Goal: Task Accomplishment & Management: Use online tool/utility

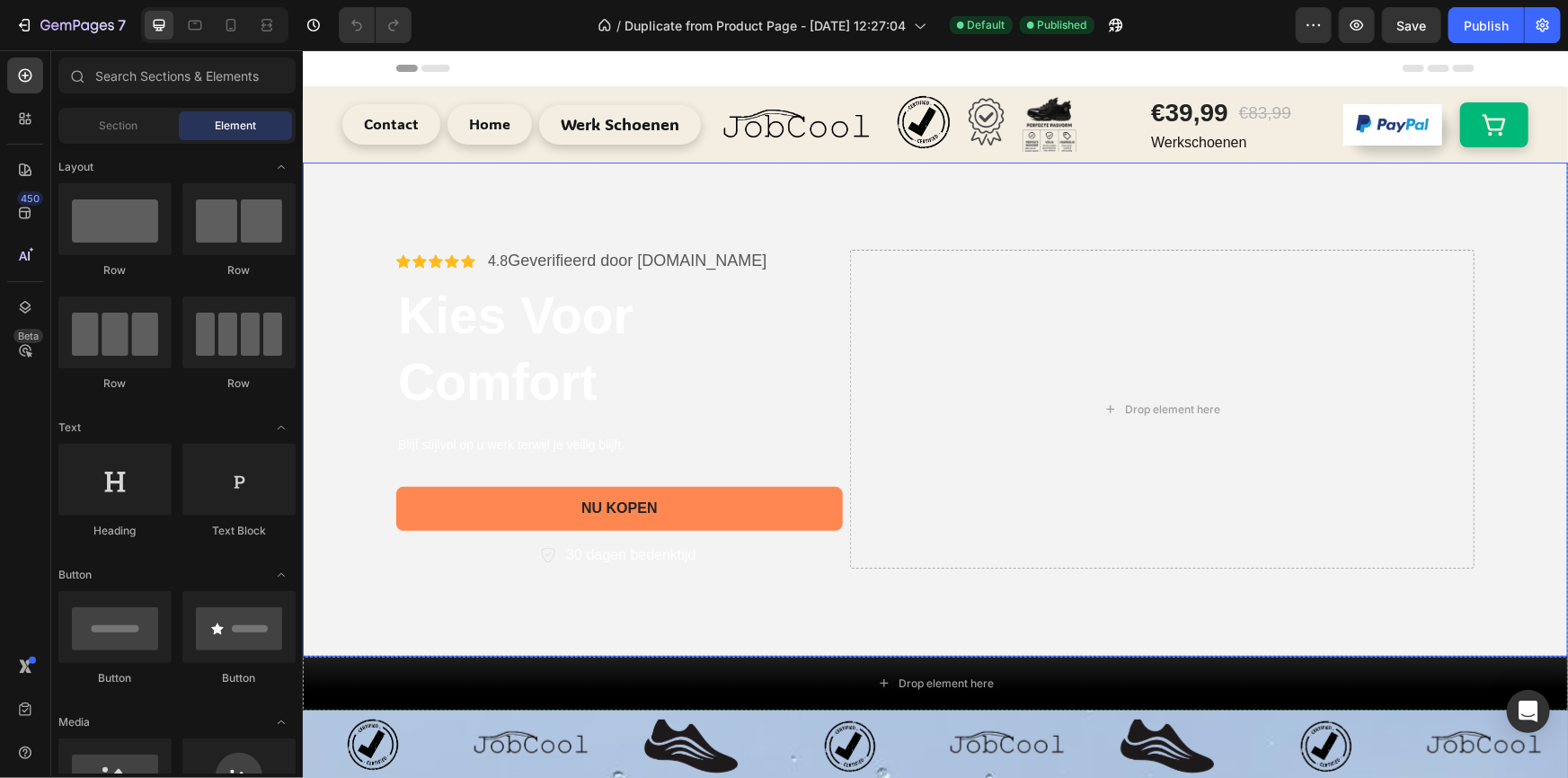
click at [763, 181] on video "Background Image" at bounding box center [934, 478] width 1265 height 633
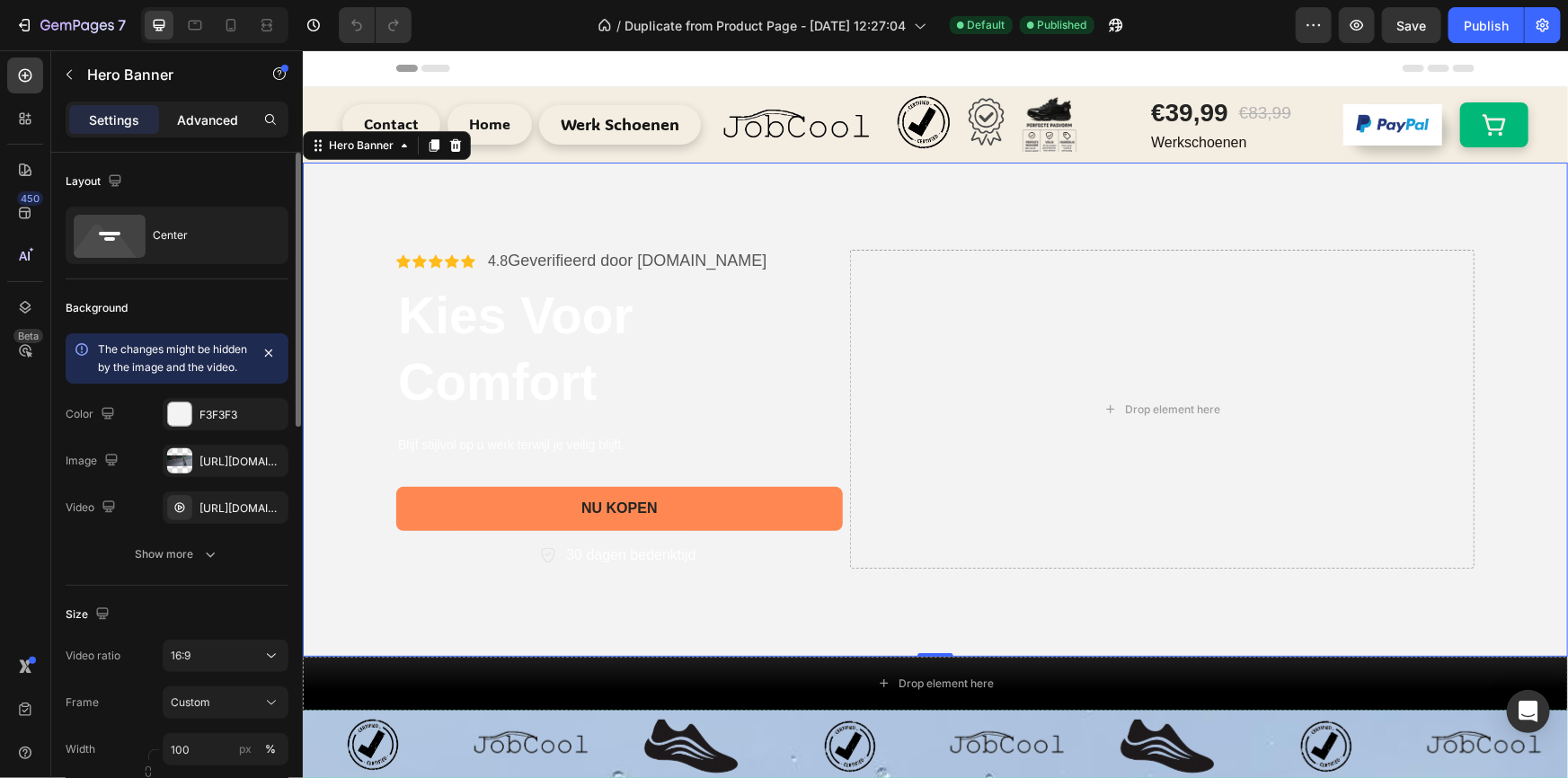
click at [198, 117] on p "Advanced" at bounding box center [208, 119] width 61 height 19
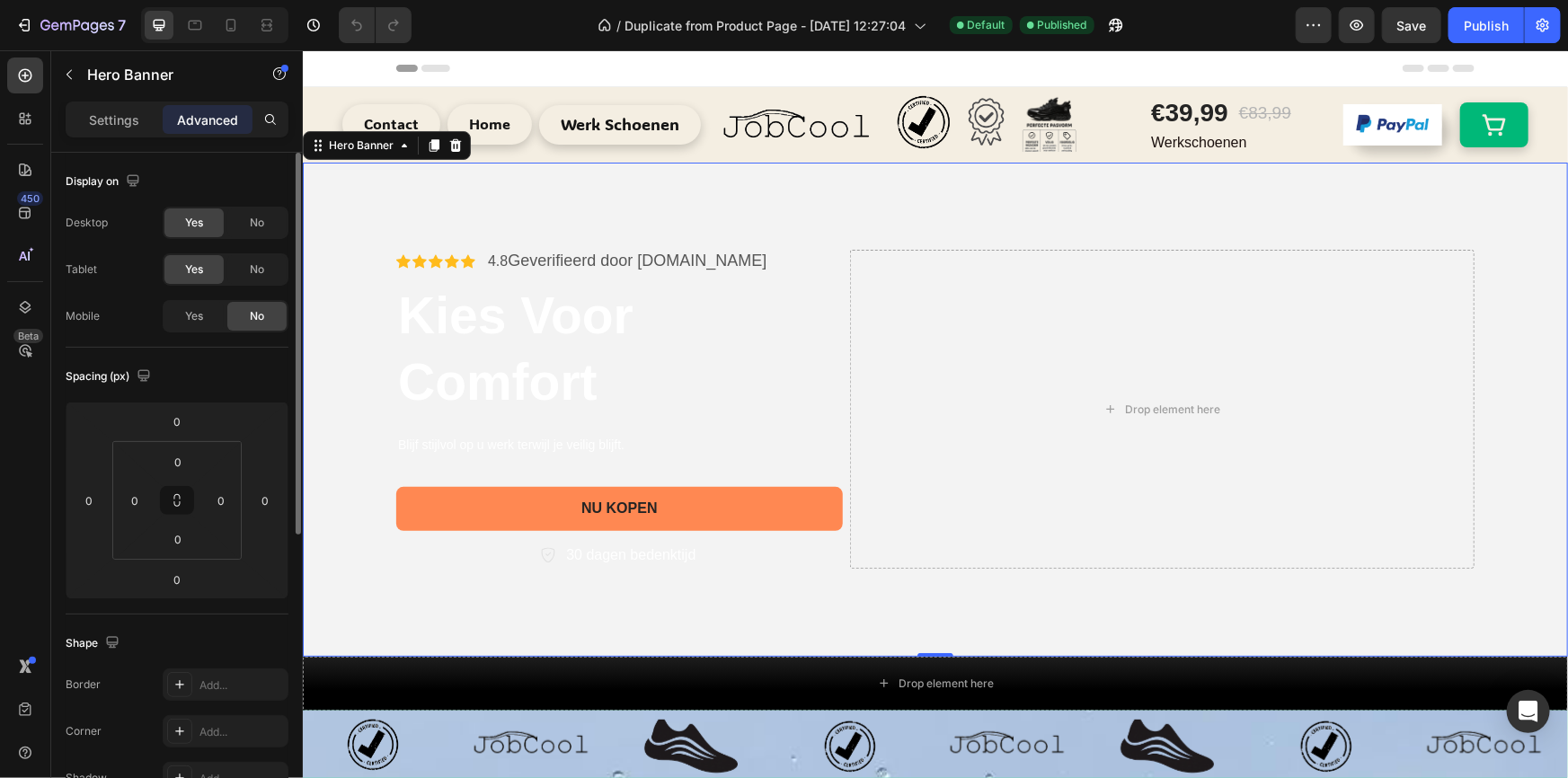
click at [106, 136] on div "Settings Advanced" at bounding box center [178, 119] width 223 height 35
click at [106, 107] on div "Settings" at bounding box center [113, 119] width 90 height 29
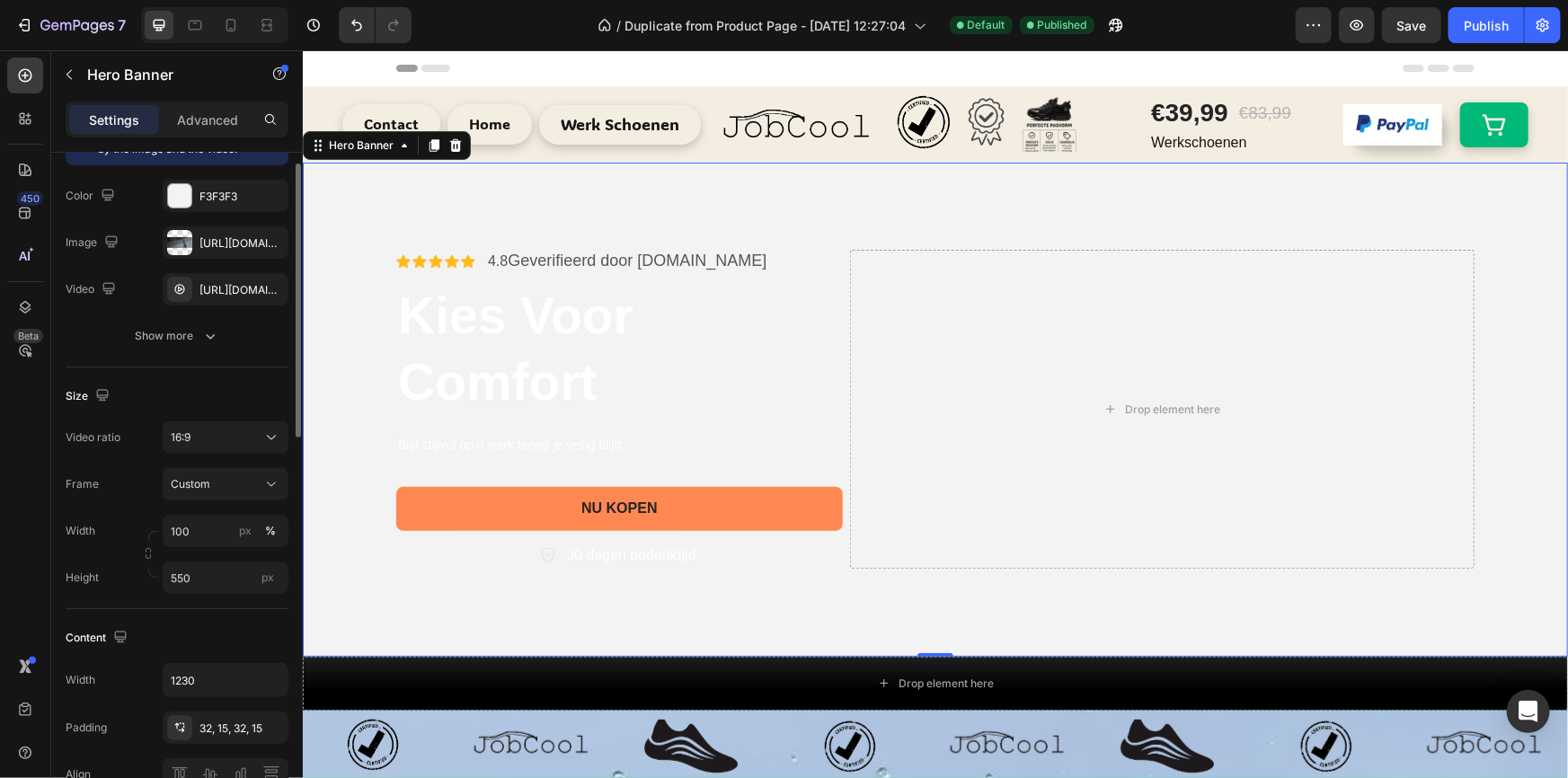
scroll to position [164, 0]
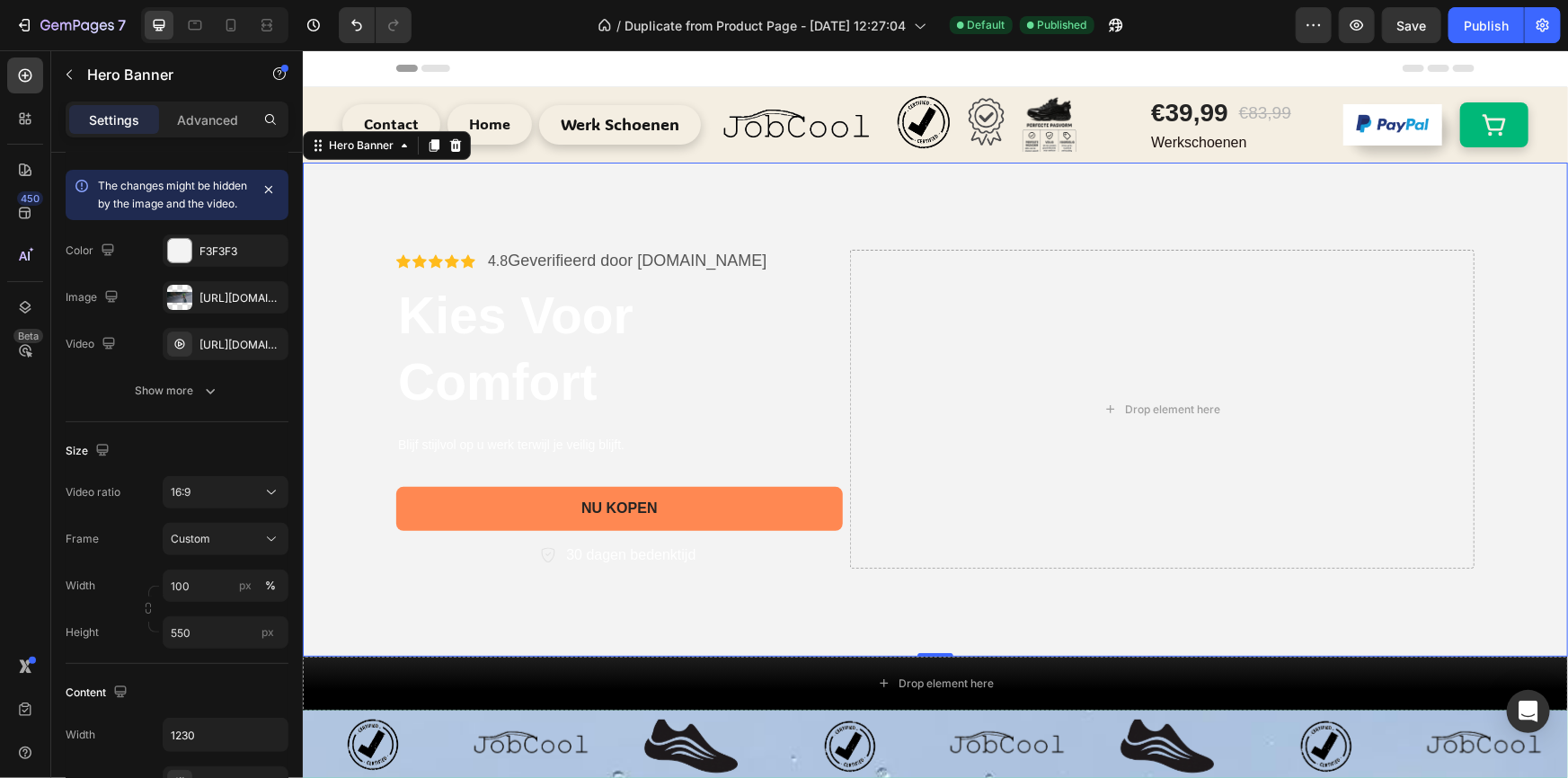
click at [509, 195] on video "Background Image" at bounding box center [934, 478] width 1265 height 633
click at [931, 229] on div "Icon Icon Icon Icon Icon Icon List 4.8 Geverifieerd door [DOMAIN_NAME] Text Blo…" at bounding box center [934, 407] width 1105 height 376
click at [817, 279] on h2 "Kies Voor Comfort" at bounding box center [618, 347] width 447 height 137
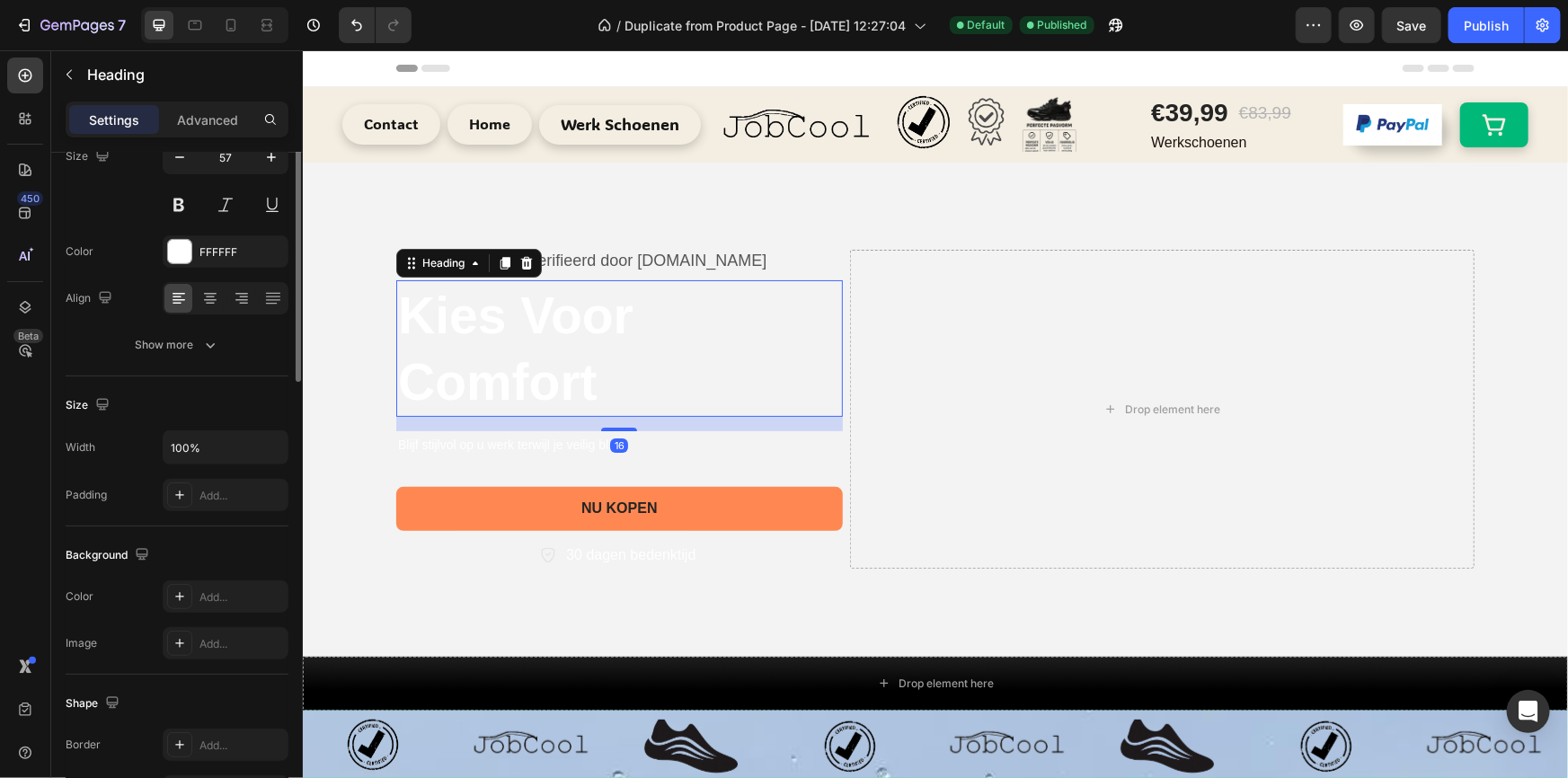
scroll to position [0, 0]
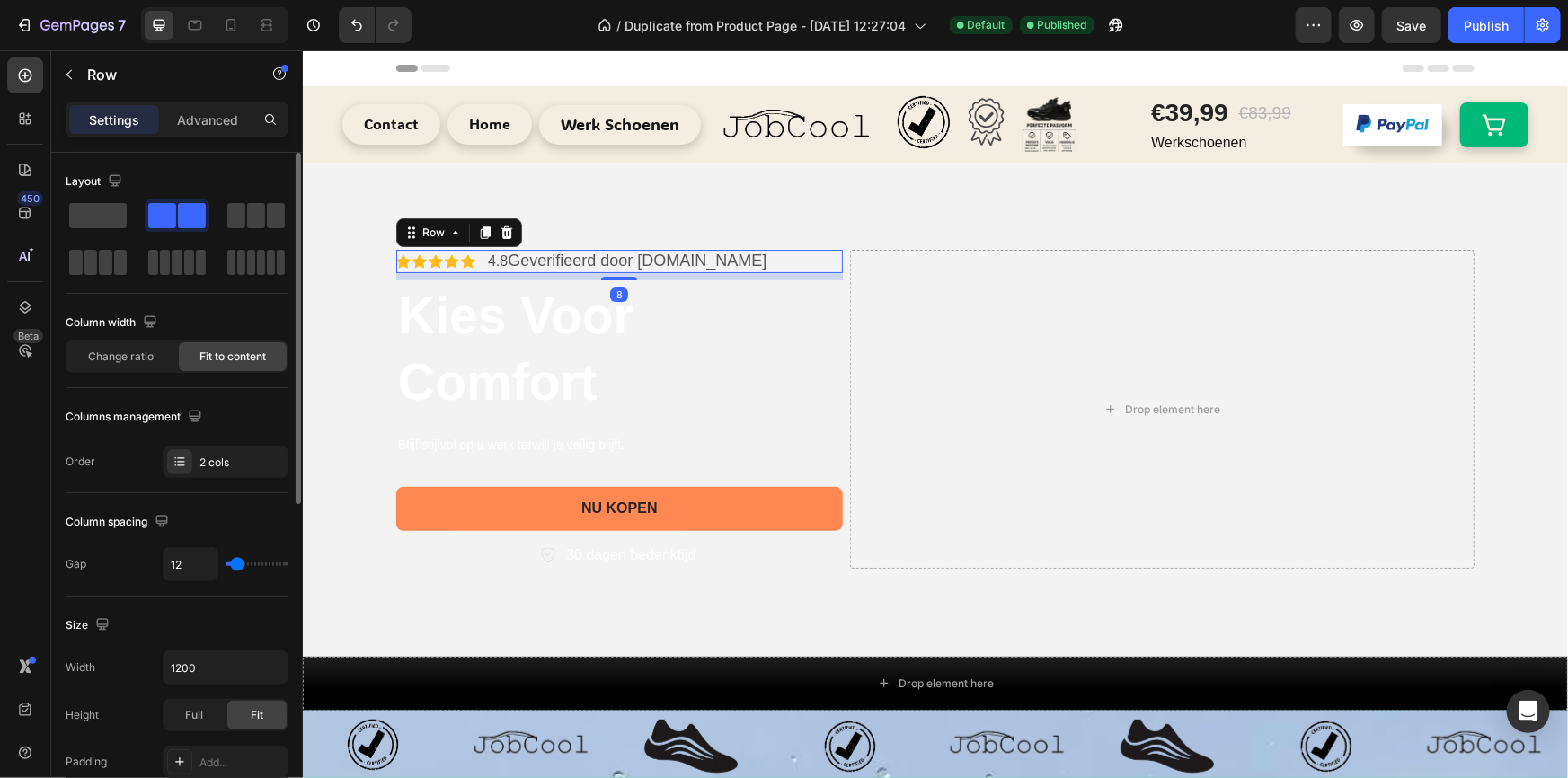
click at [812, 271] on div "Icon Icon Icon Icon Icon Icon List 4.8 Geverifieerd door [DOMAIN_NAME] Text Blo…" at bounding box center [618, 260] width 447 height 24
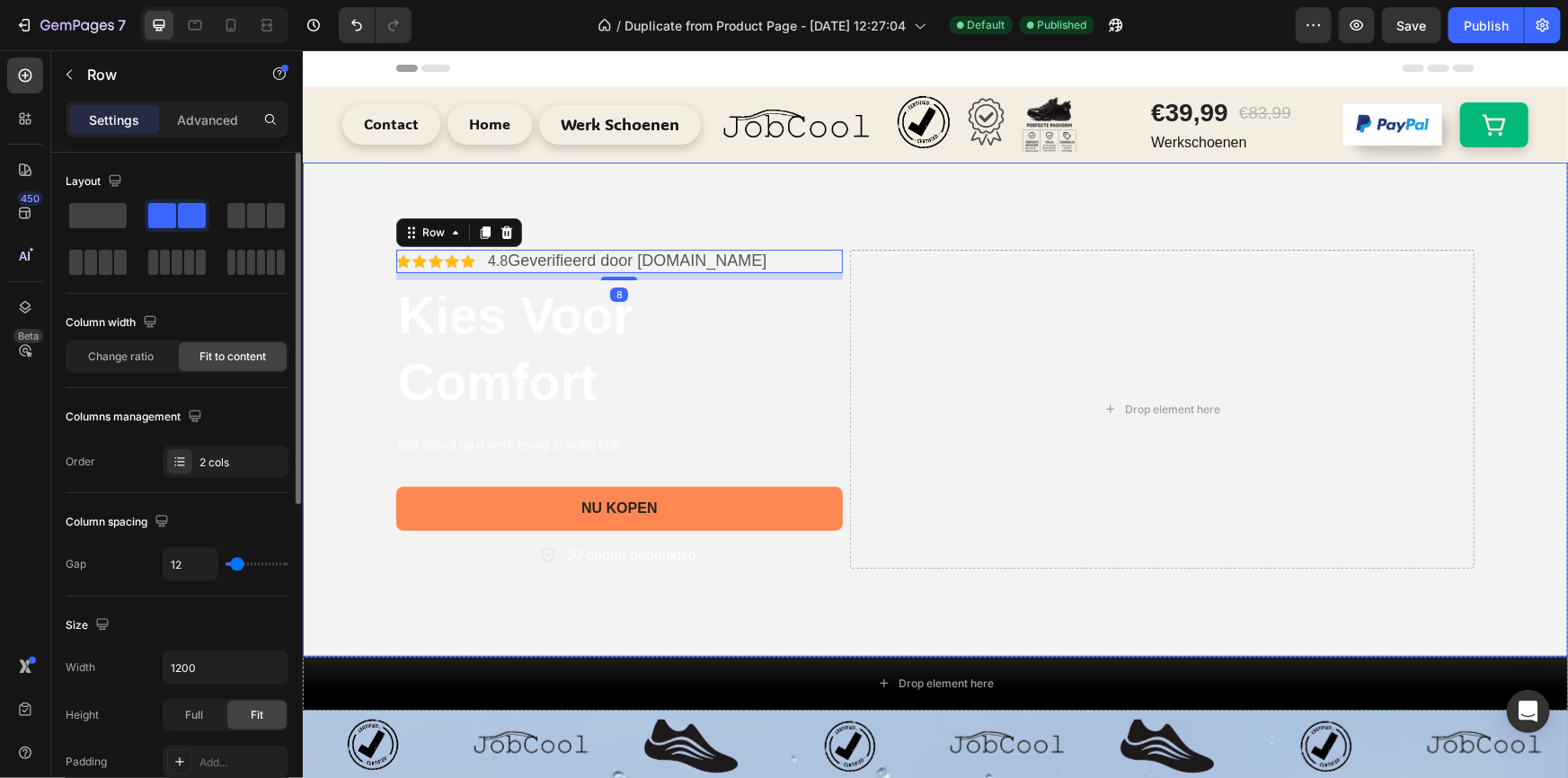
click at [788, 232] on div "Icon Icon Icon Icon Icon Icon List 4.8 Geverifieerd door [DOMAIN_NAME] Text Blo…" at bounding box center [934, 407] width 1105 height 376
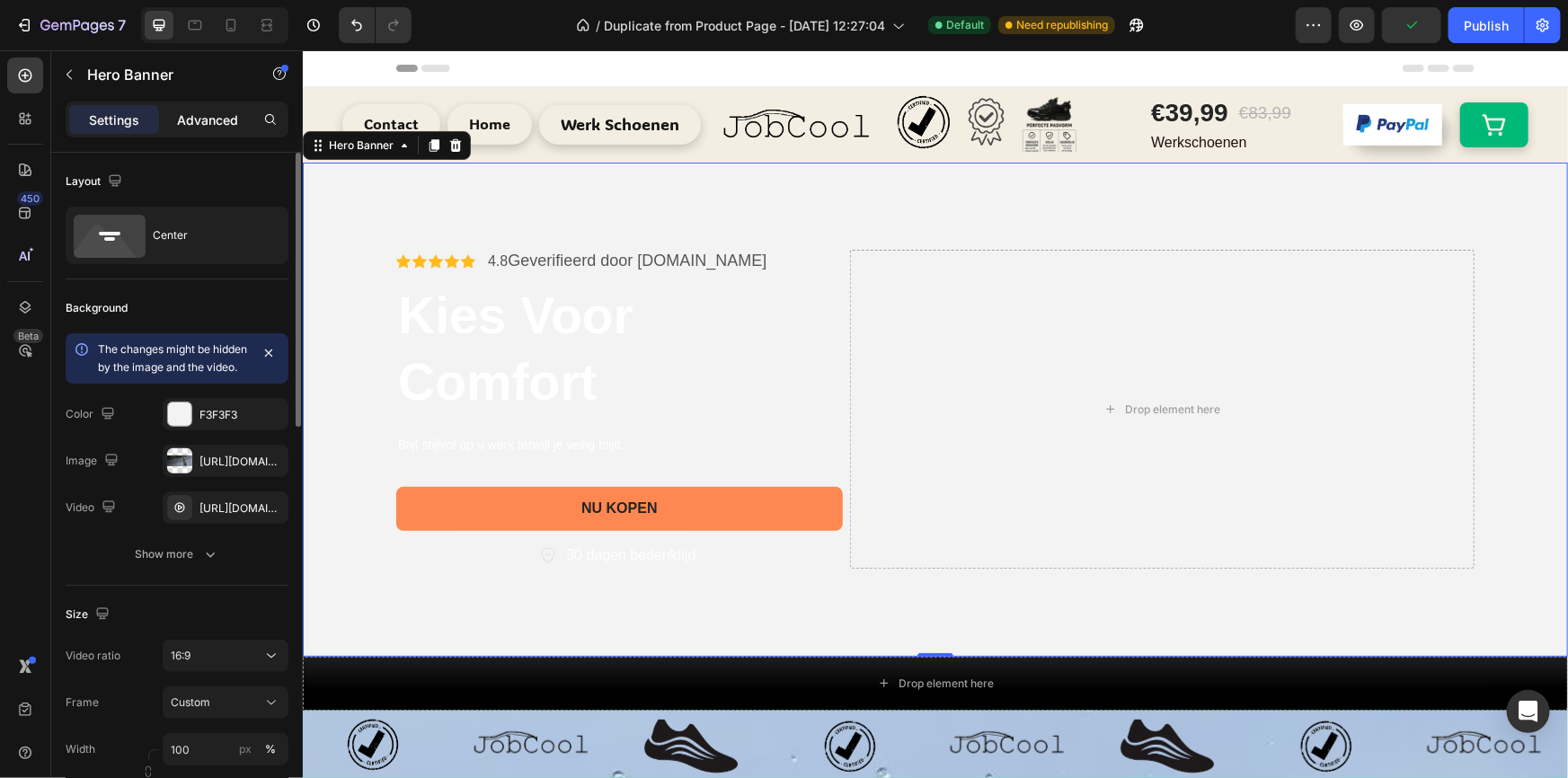
click at [210, 113] on p "Advanced" at bounding box center [208, 119] width 61 height 19
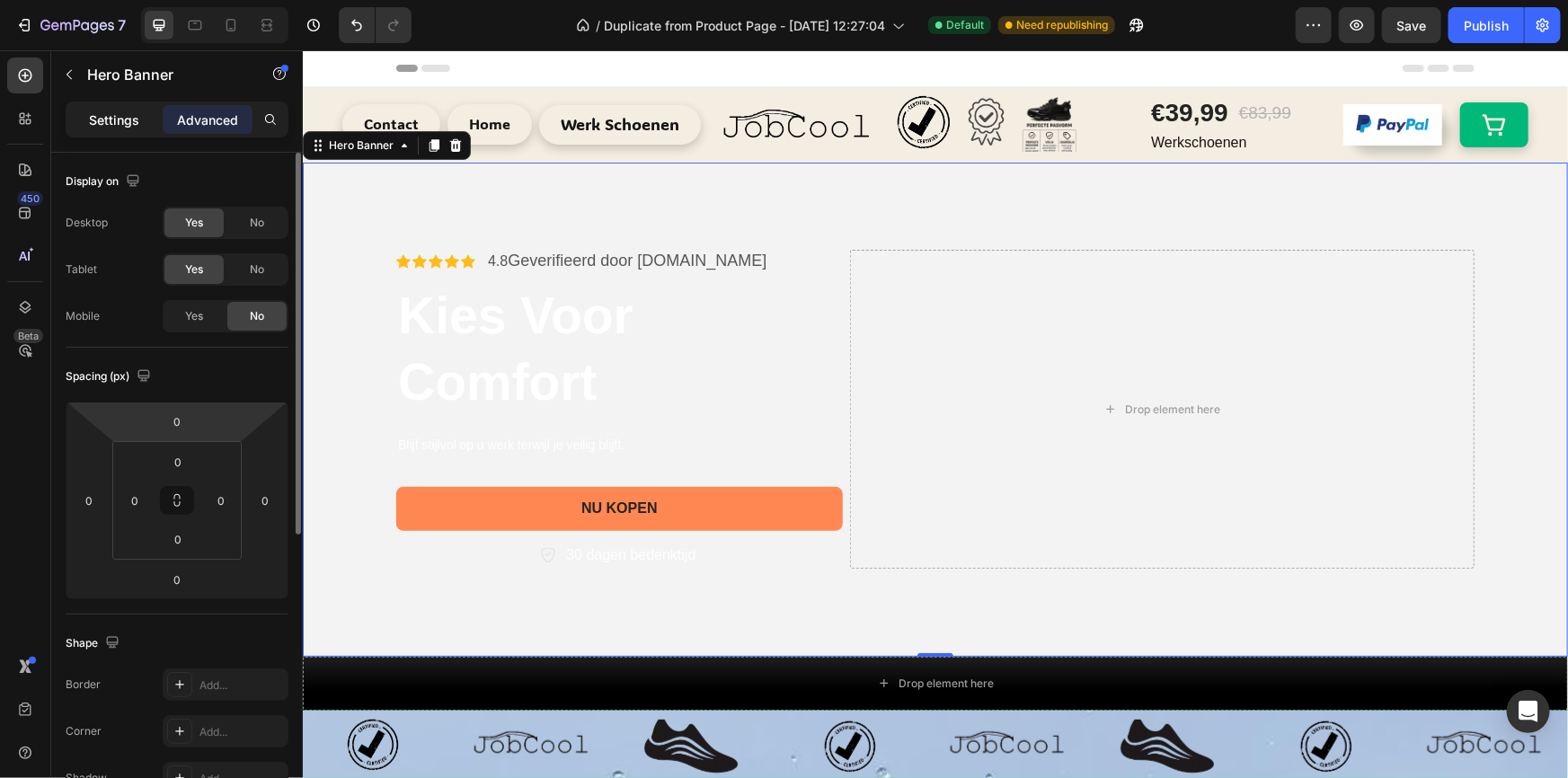
click at [74, 133] on div "Settings" at bounding box center [113, 119] width 90 height 29
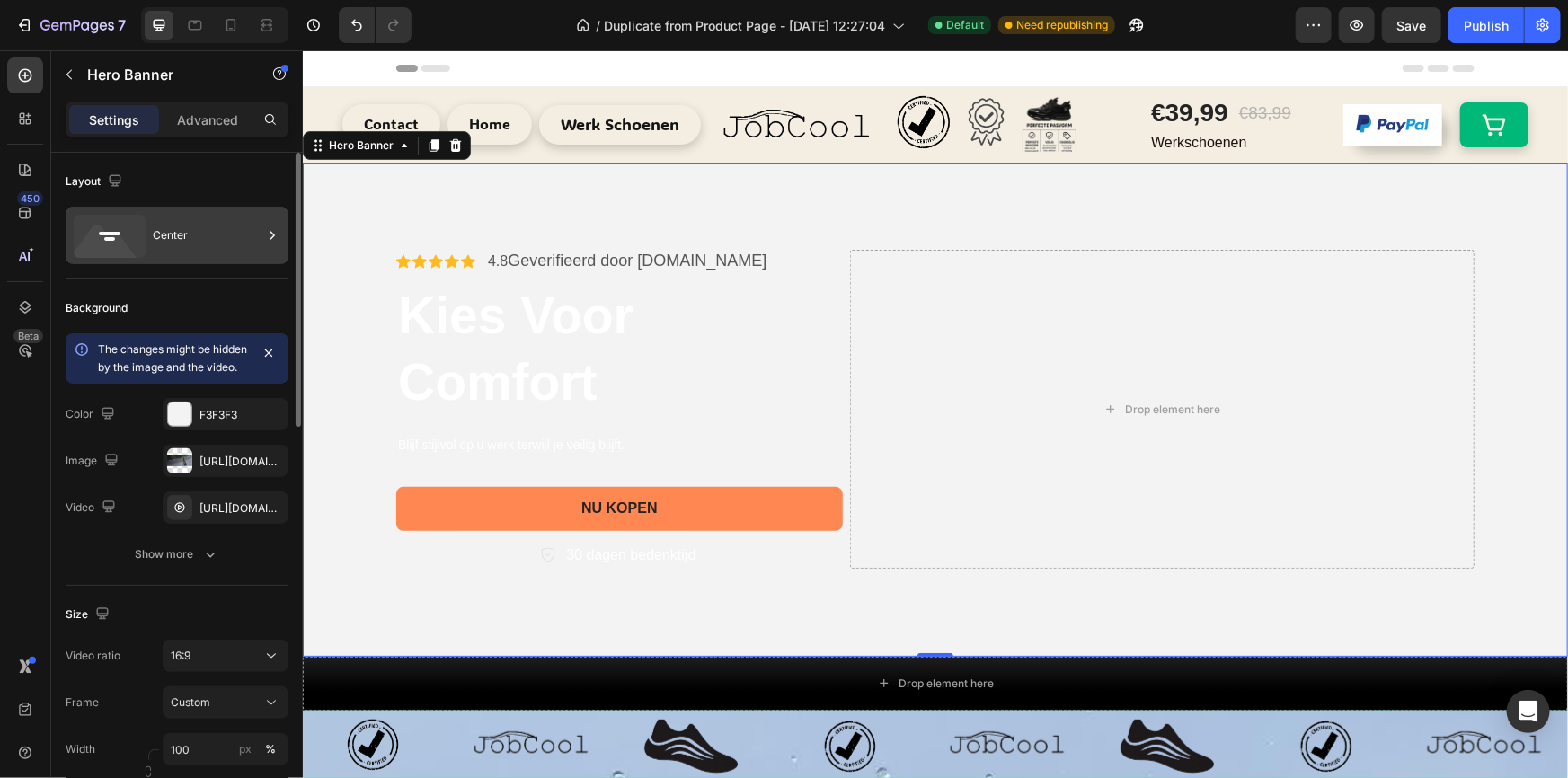
click at [200, 207] on div "Center" at bounding box center [178, 236] width 223 height 57
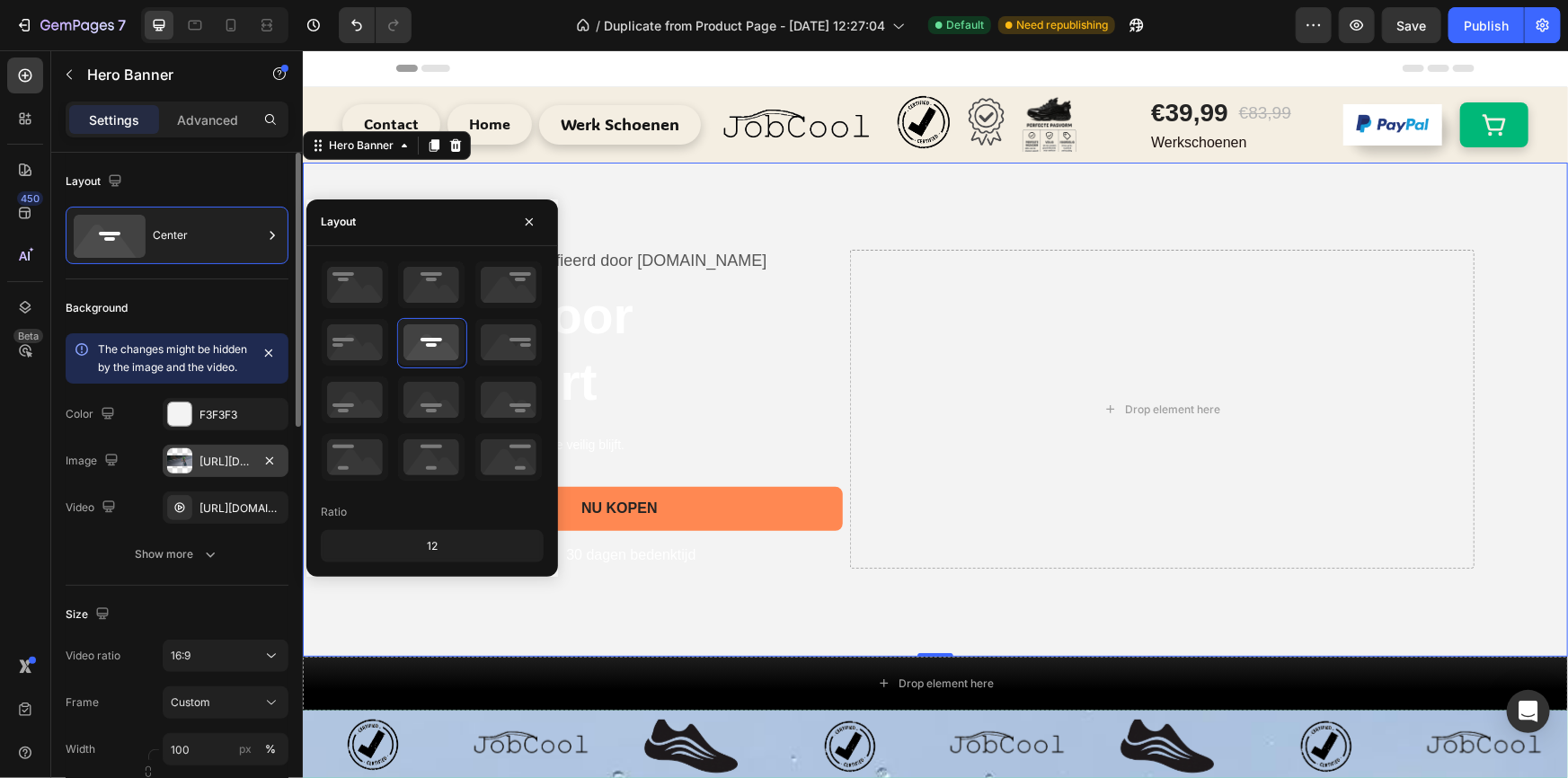
click at [217, 470] on div "[URL][DOMAIN_NAME]" at bounding box center [225, 461] width 52 height 16
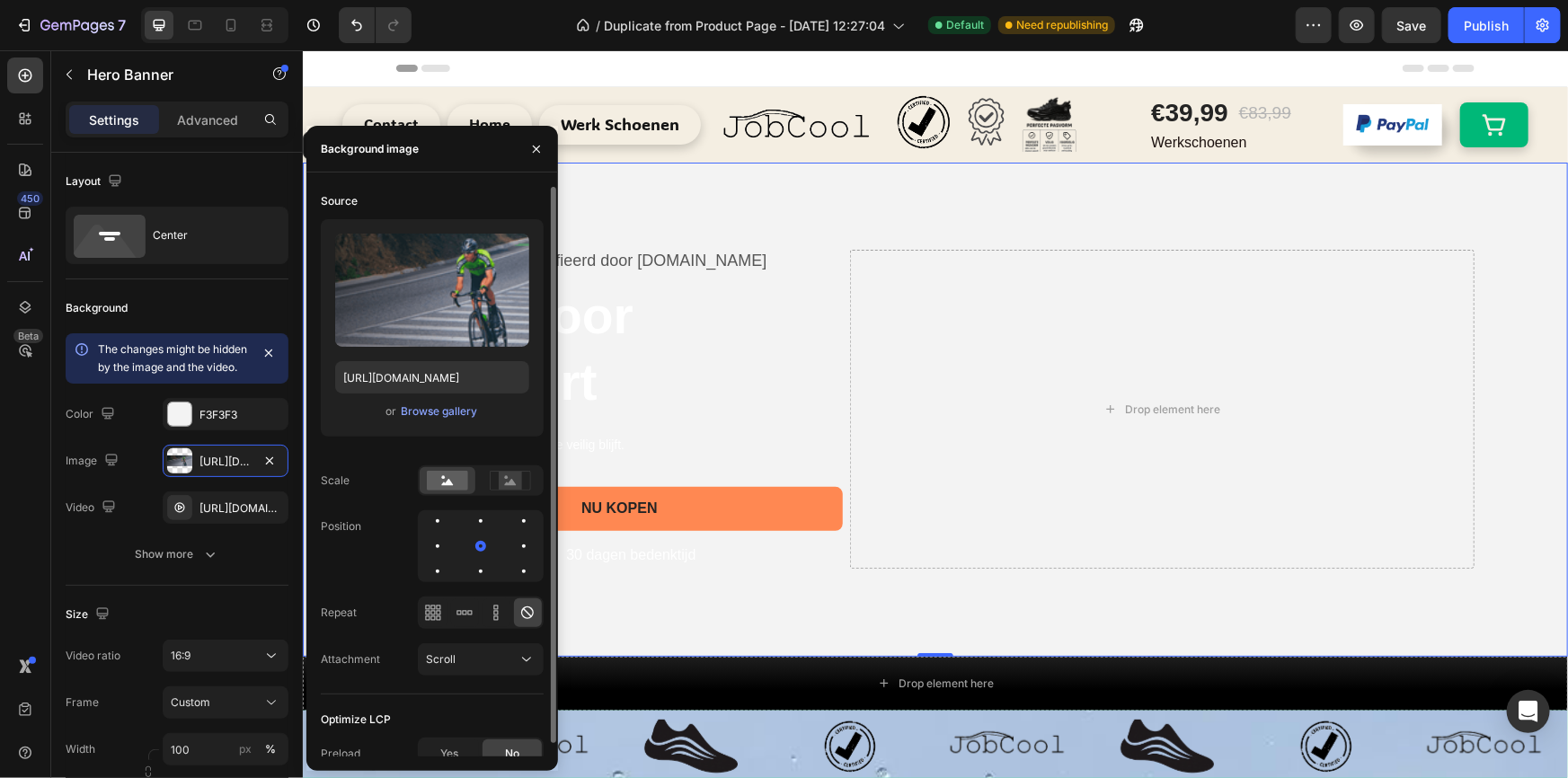
scroll to position [13, 0]
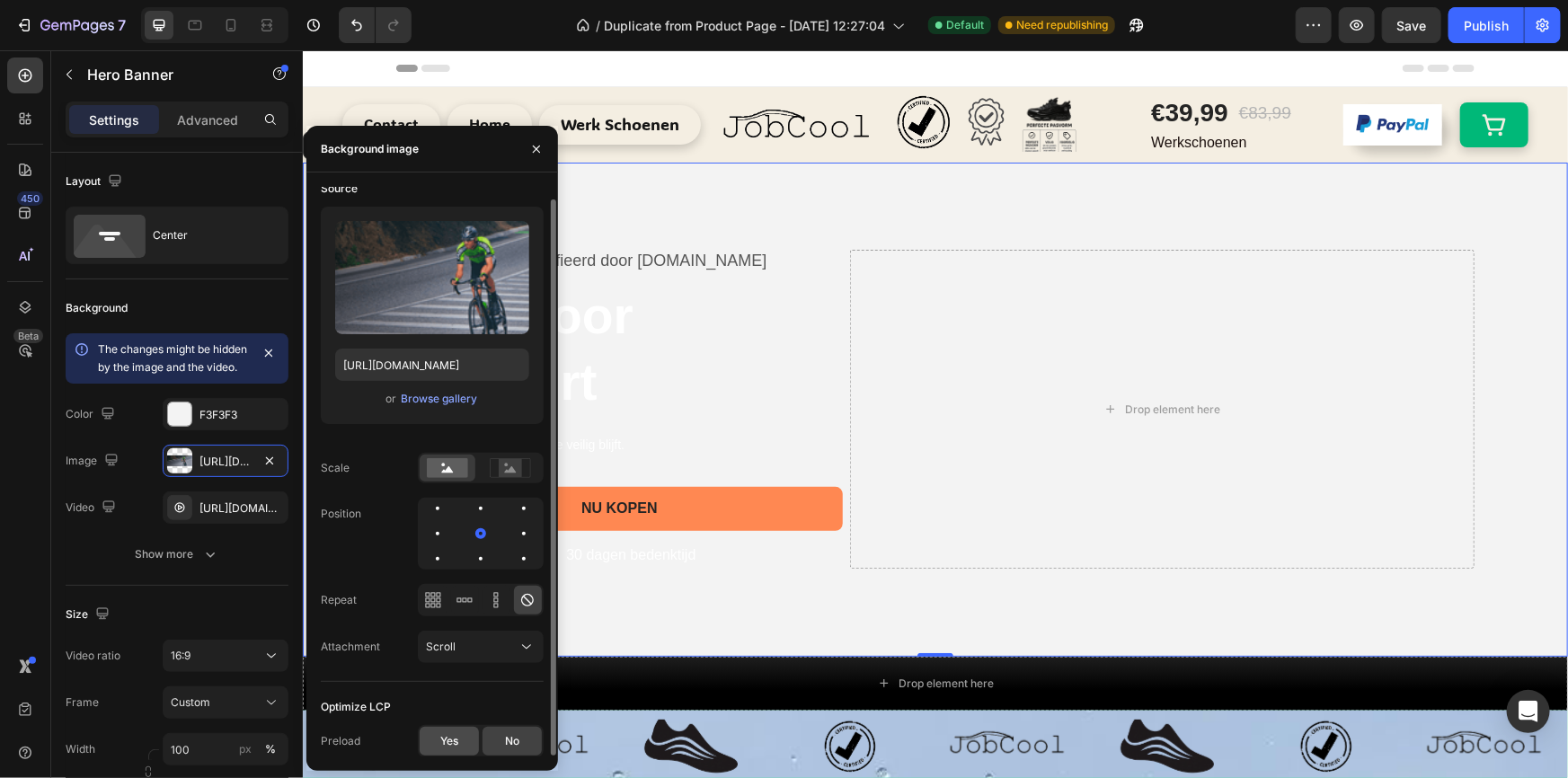
click at [449, 745] on span "Yes" at bounding box center [450, 742] width 18 height 16
click at [510, 743] on span "No" at bounding box center [512, 742] width 15 height 16
click at [428, 743] on div "Yes" at bounding box center [450, 741] width 59 height 29
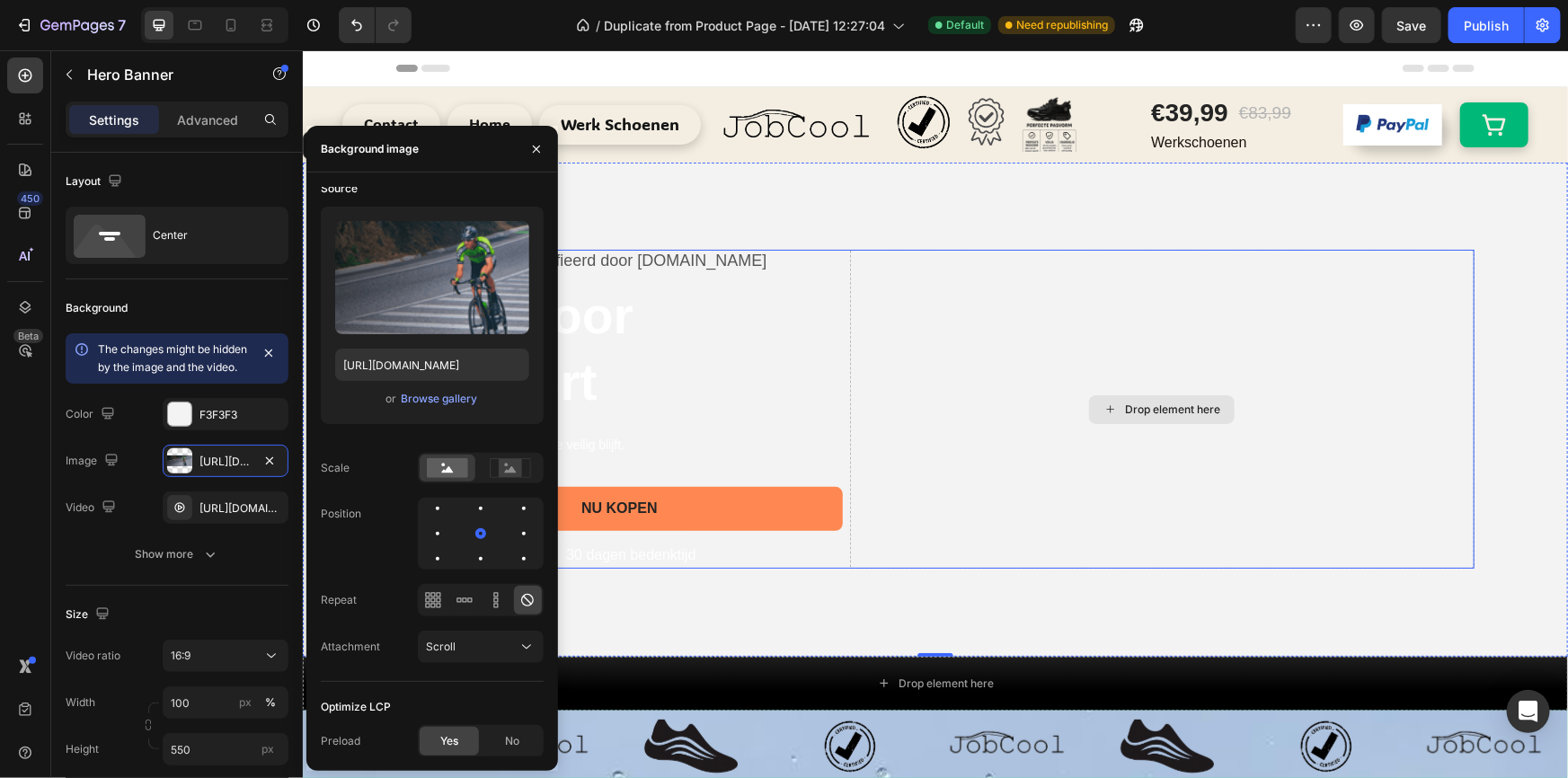
click at [974, 494] on div "Drop element here" at bounding box center [1161, 407] width 624 height 318
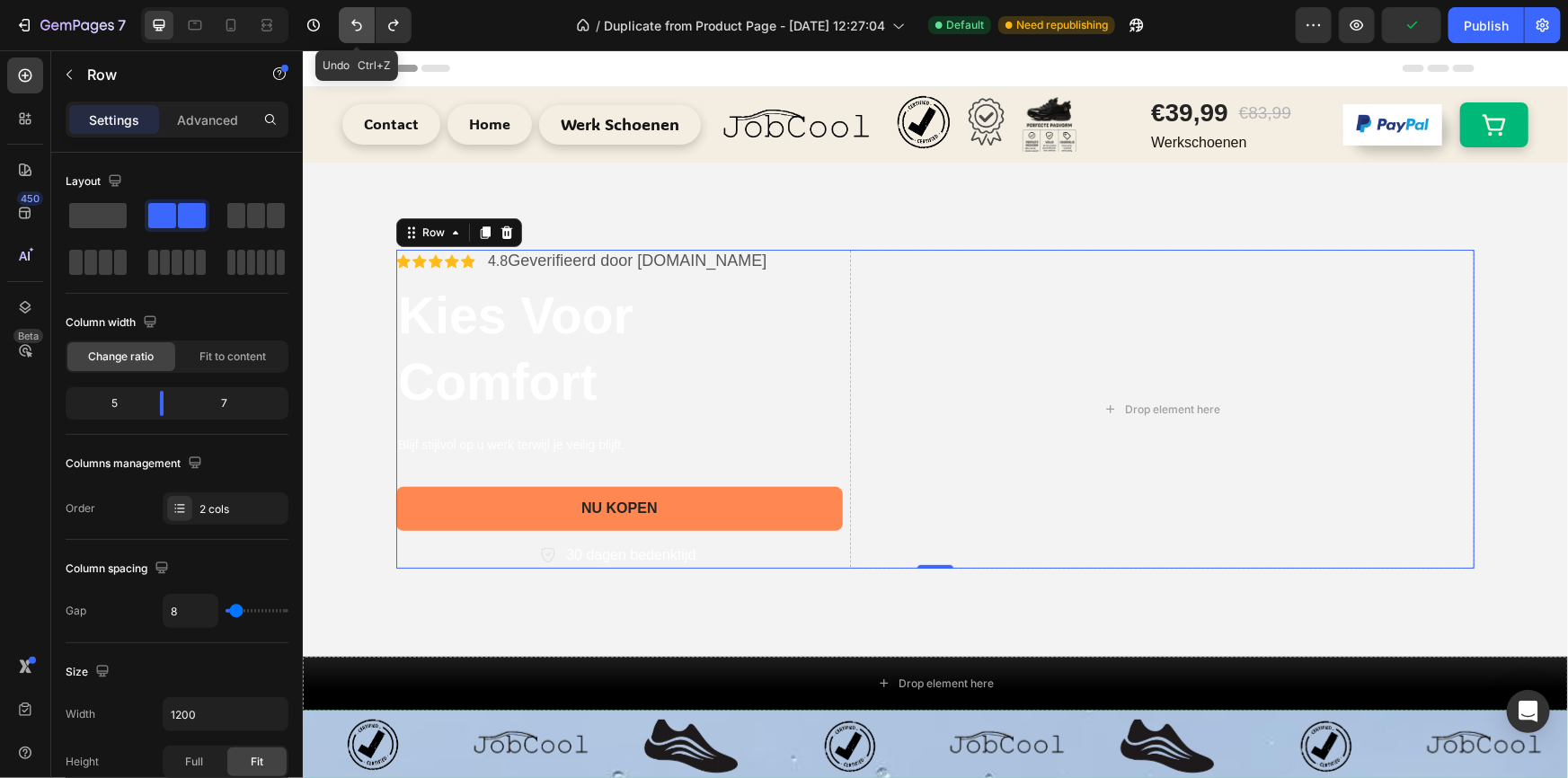
click at [357, 34] on icon "Undo/Redo" at bounding box center [357, 25] width 18 height 18
click at [400, 35] on button "Undo/Redo" at bounding box center [393, 25] width 36 height 35
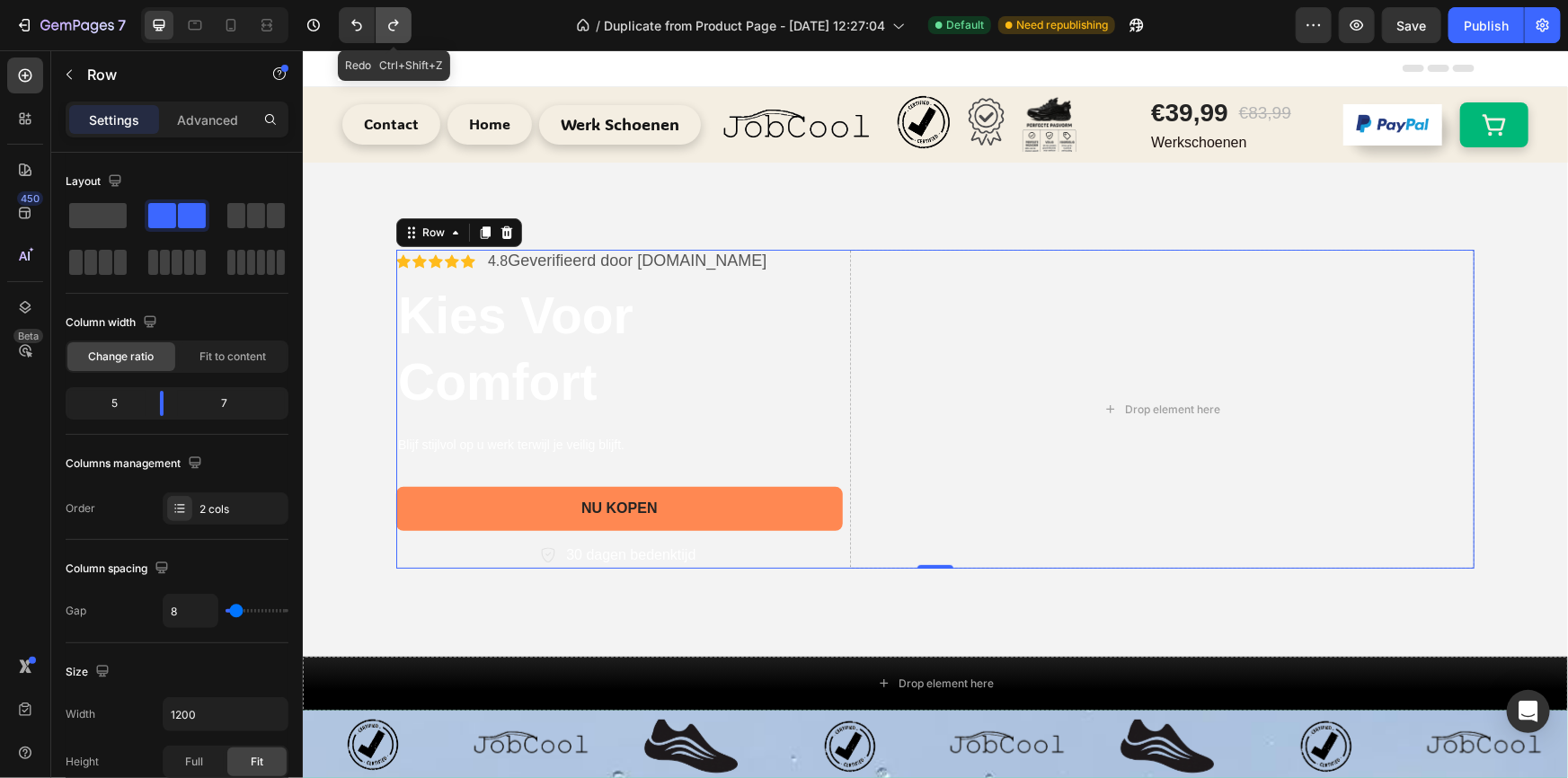
click at [400, 35] on button "Undo/Redo" at bounding box center [393, 25] width 36 height 35
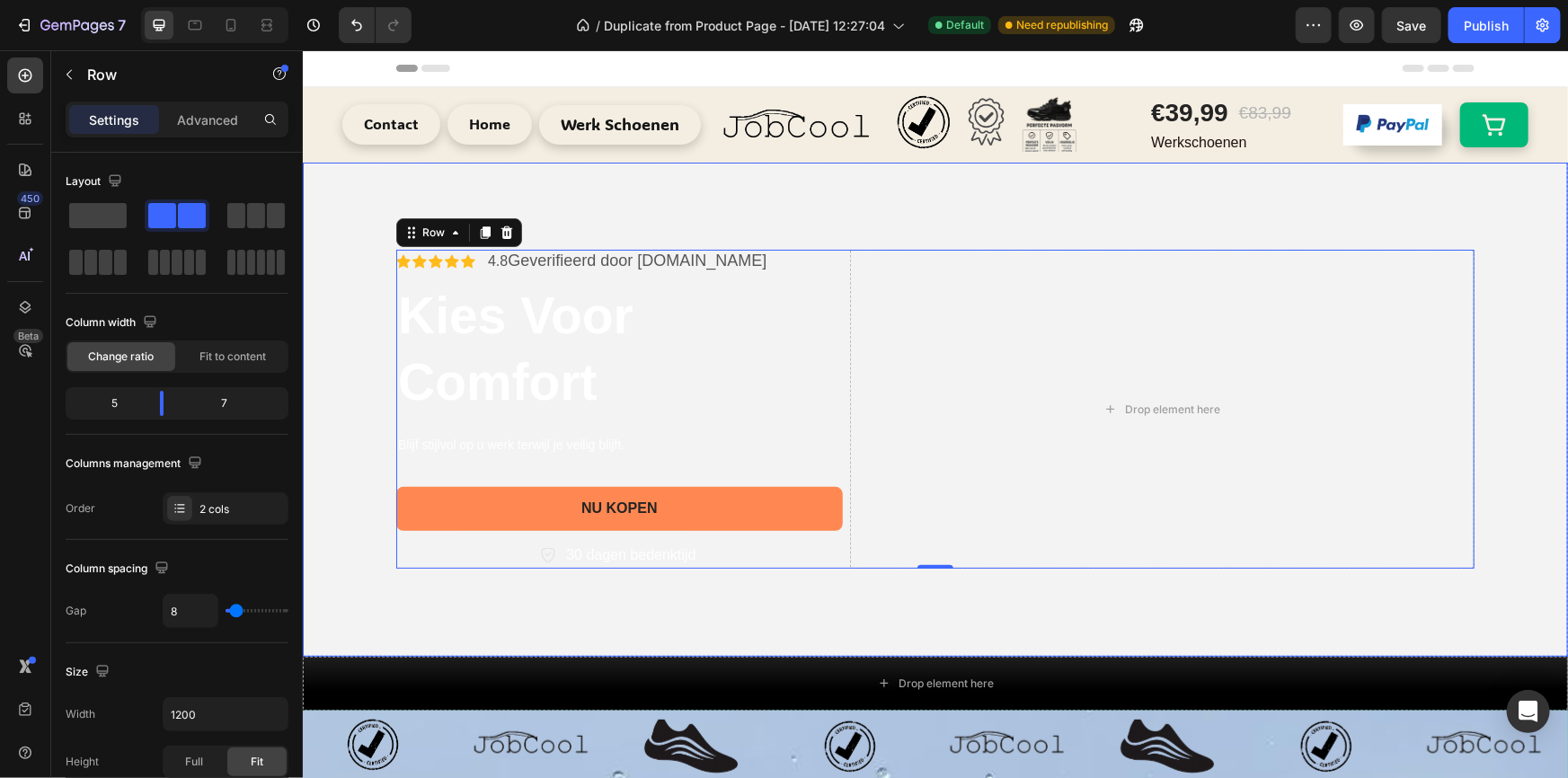
click at [557, 170] on video "Background Image" at bounding box center [934, 478] width 1265 height 633
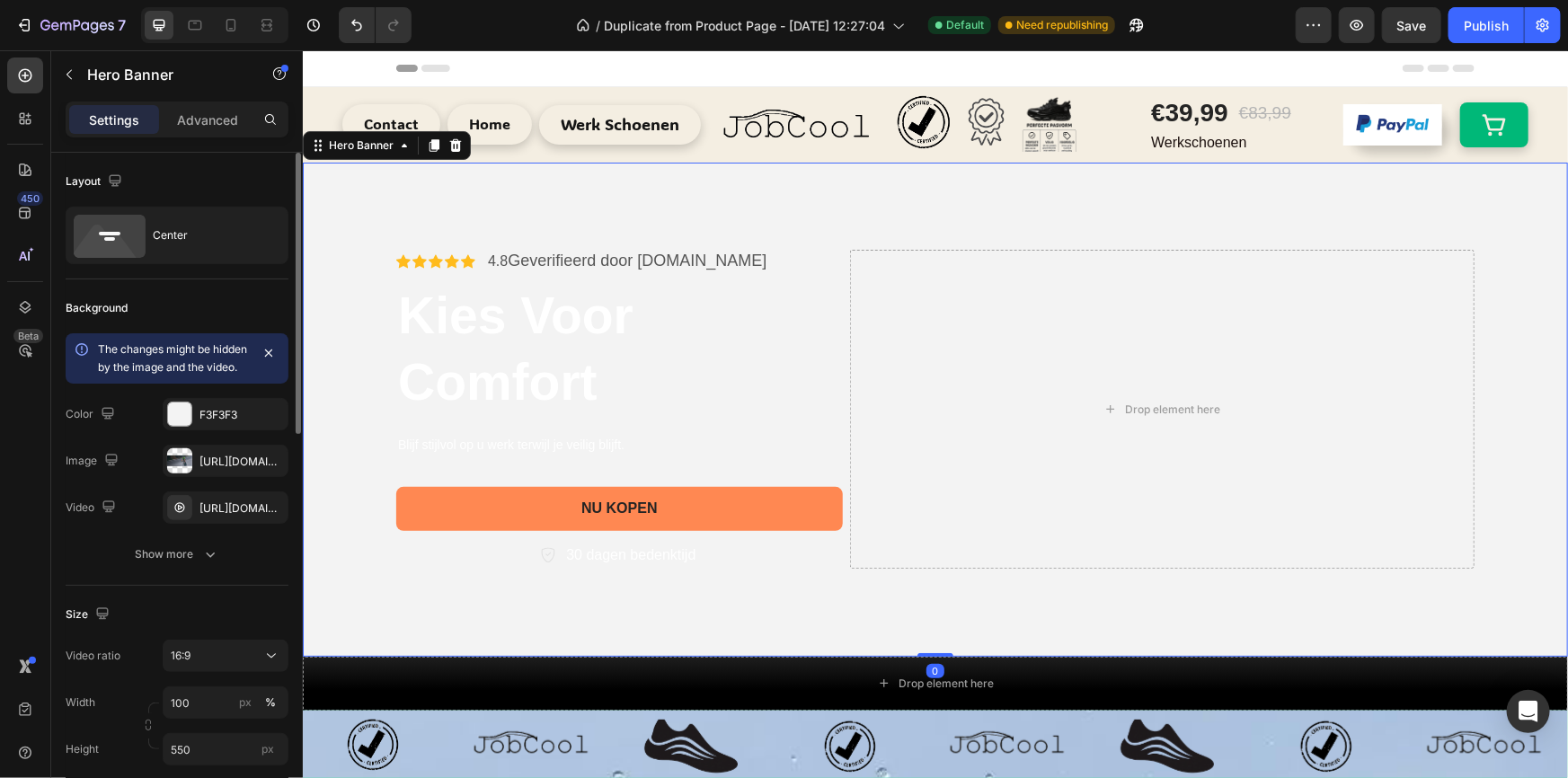
click at [203, 452] on div "The changes might be hidden by the image and the video. Color F3F3F3 Image [URL…" at bounding box center [178, 428] width 223 height 190
click at [208, 470] on div "[URL][DOMAIN_NAME]" at bounding box center [225, 461] width 52 height 16
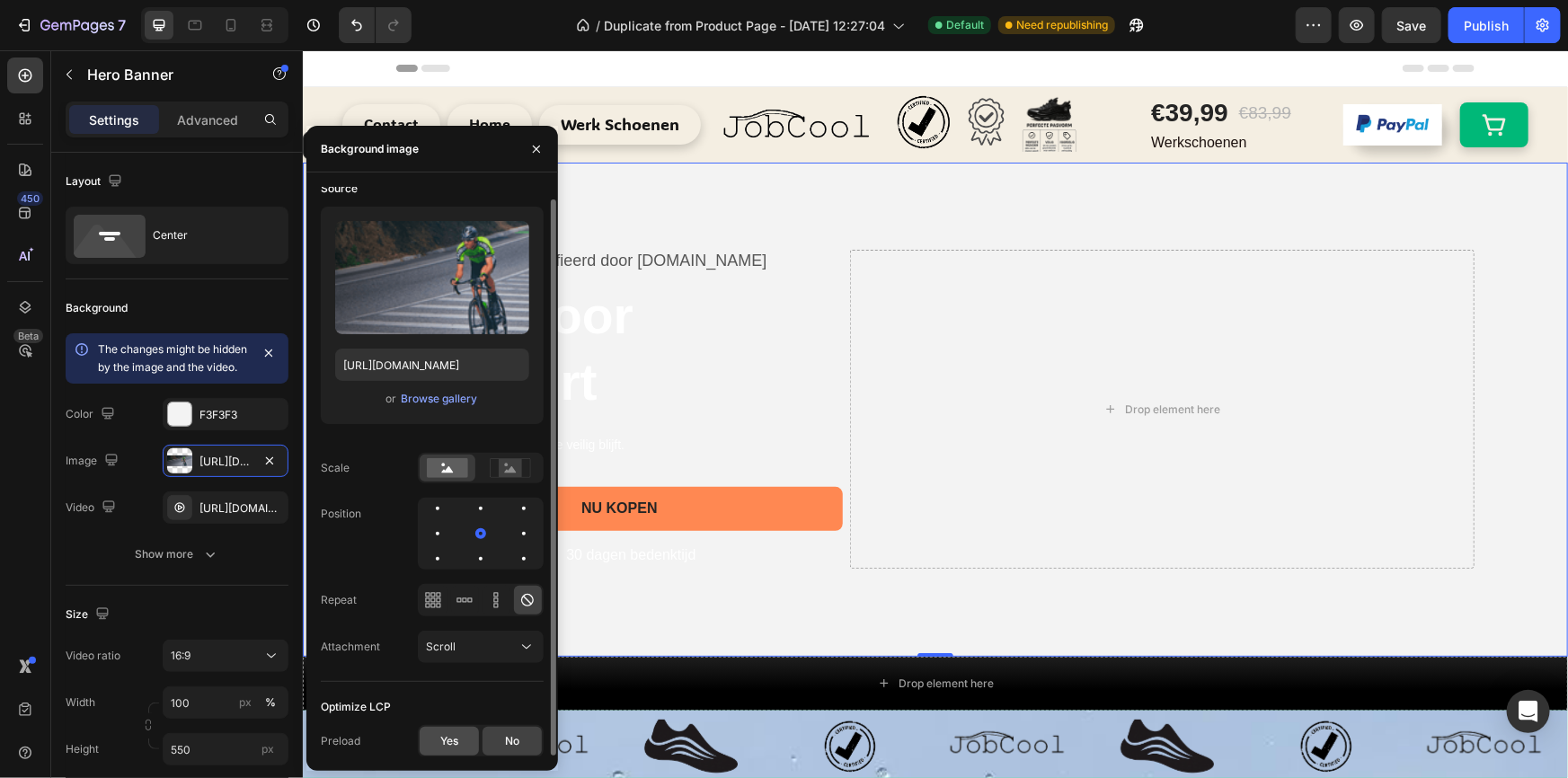
click at [450, 731] on div "Yes" at bounding box center [450, 741] width 59 height 29
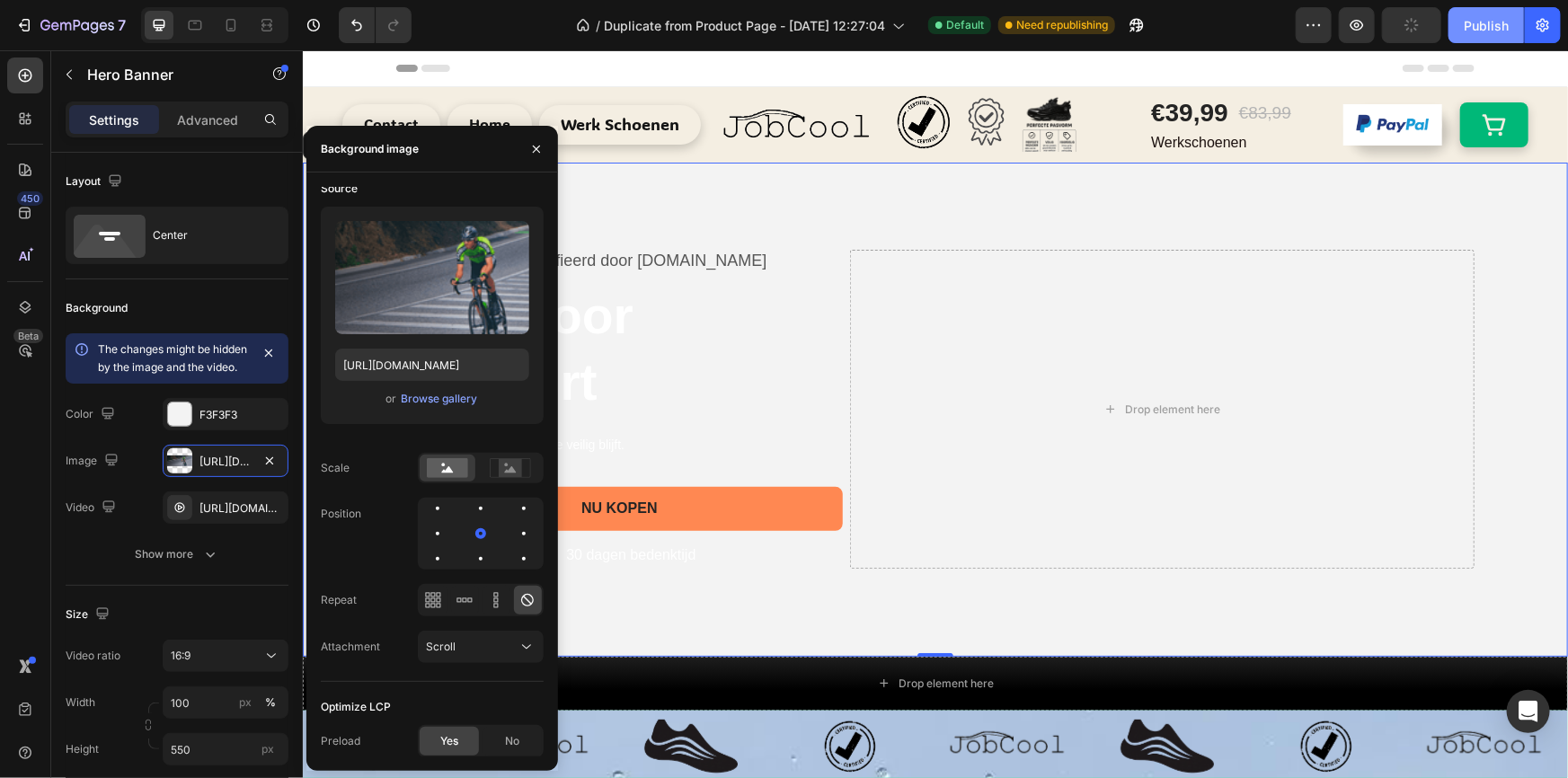
click at [1490, 14] on button "Publish" at bounding box center [1486, 25] width 76 height 35
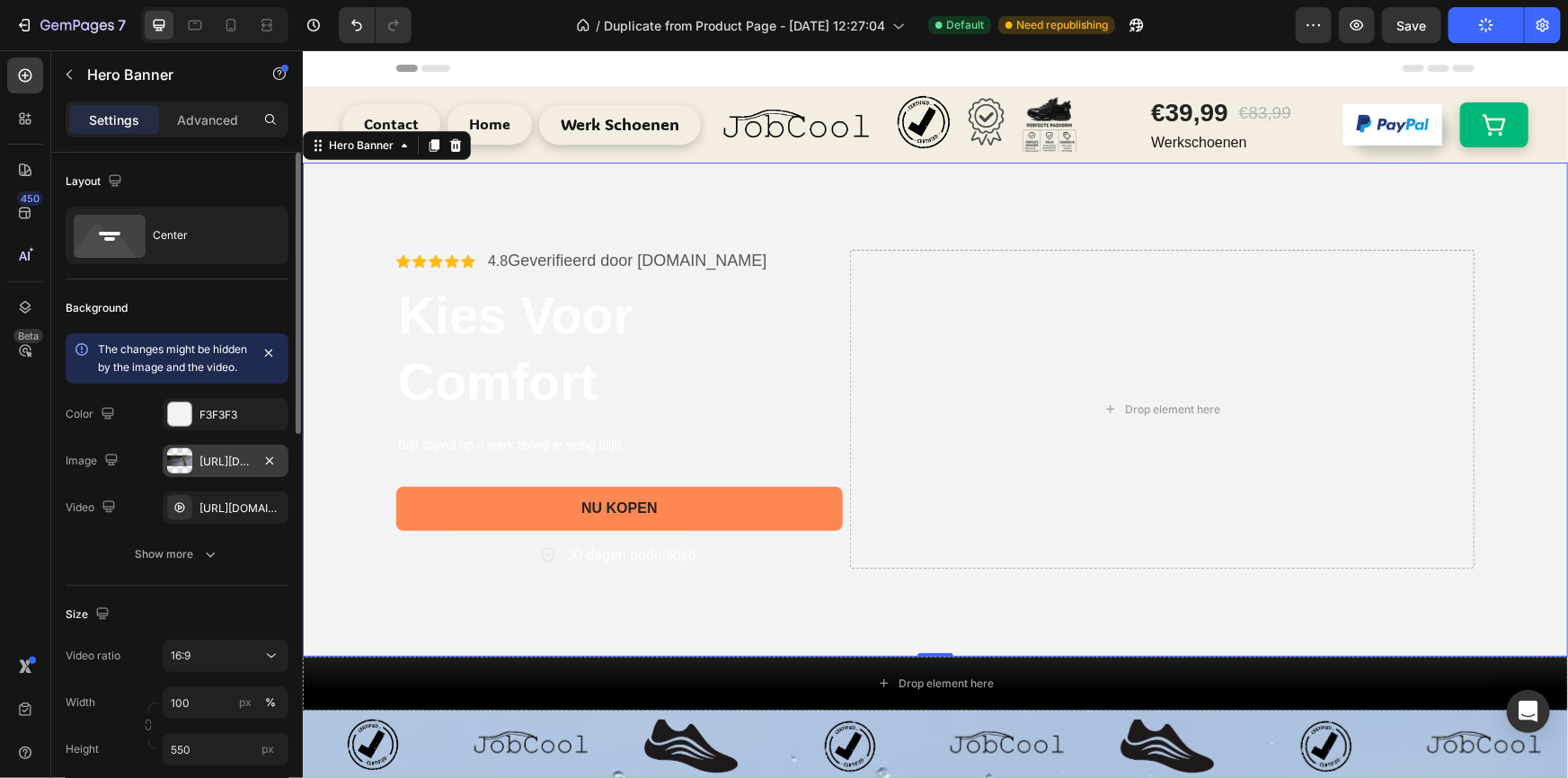
click at [206, 477] on div "[URL][DOMAIN_NAME]" at bounding box center [226, 460] width 126 height 33
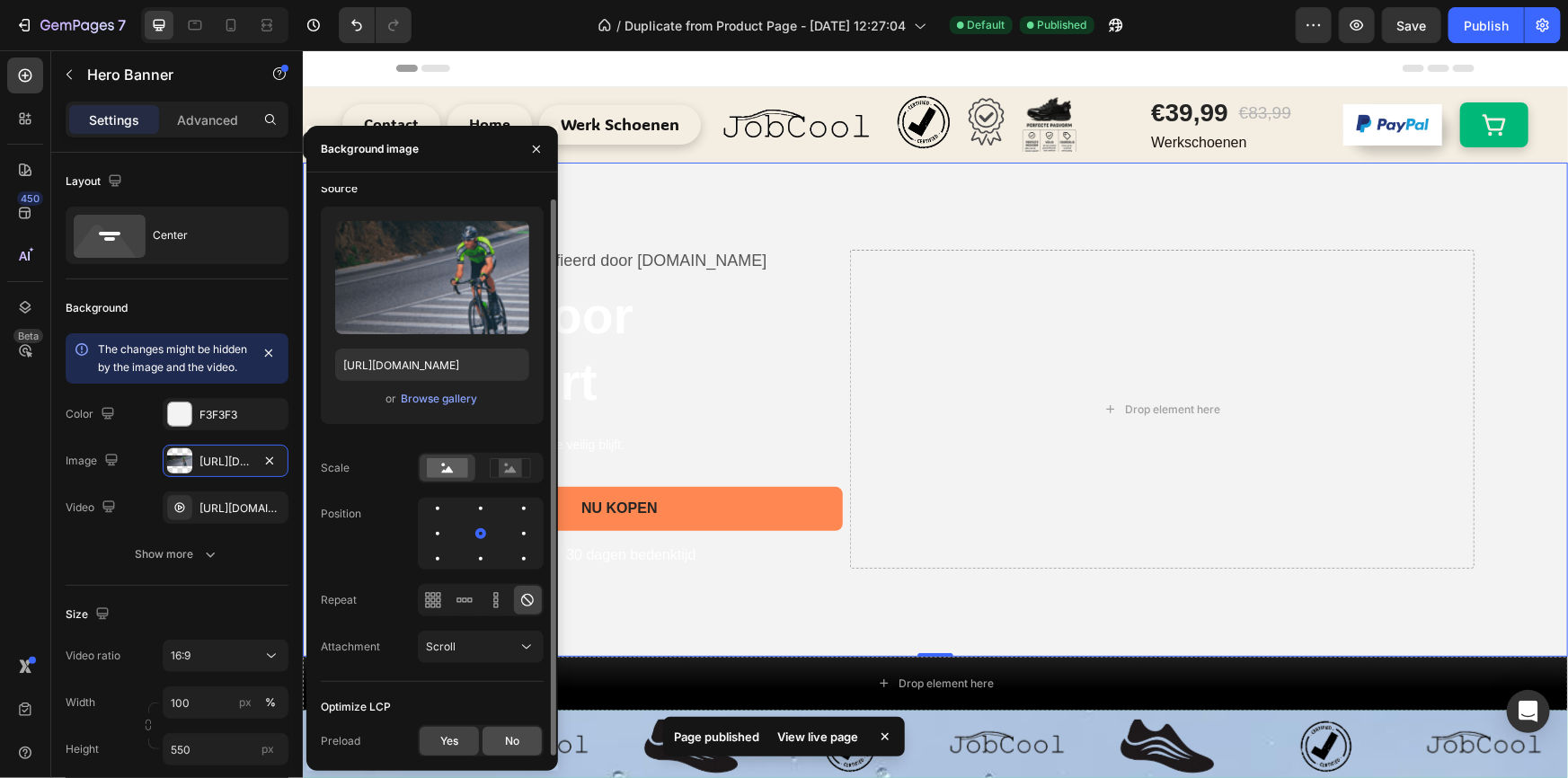
click at [505, 737] on span "No" at bounding box center [512, 742] width 15 height 16
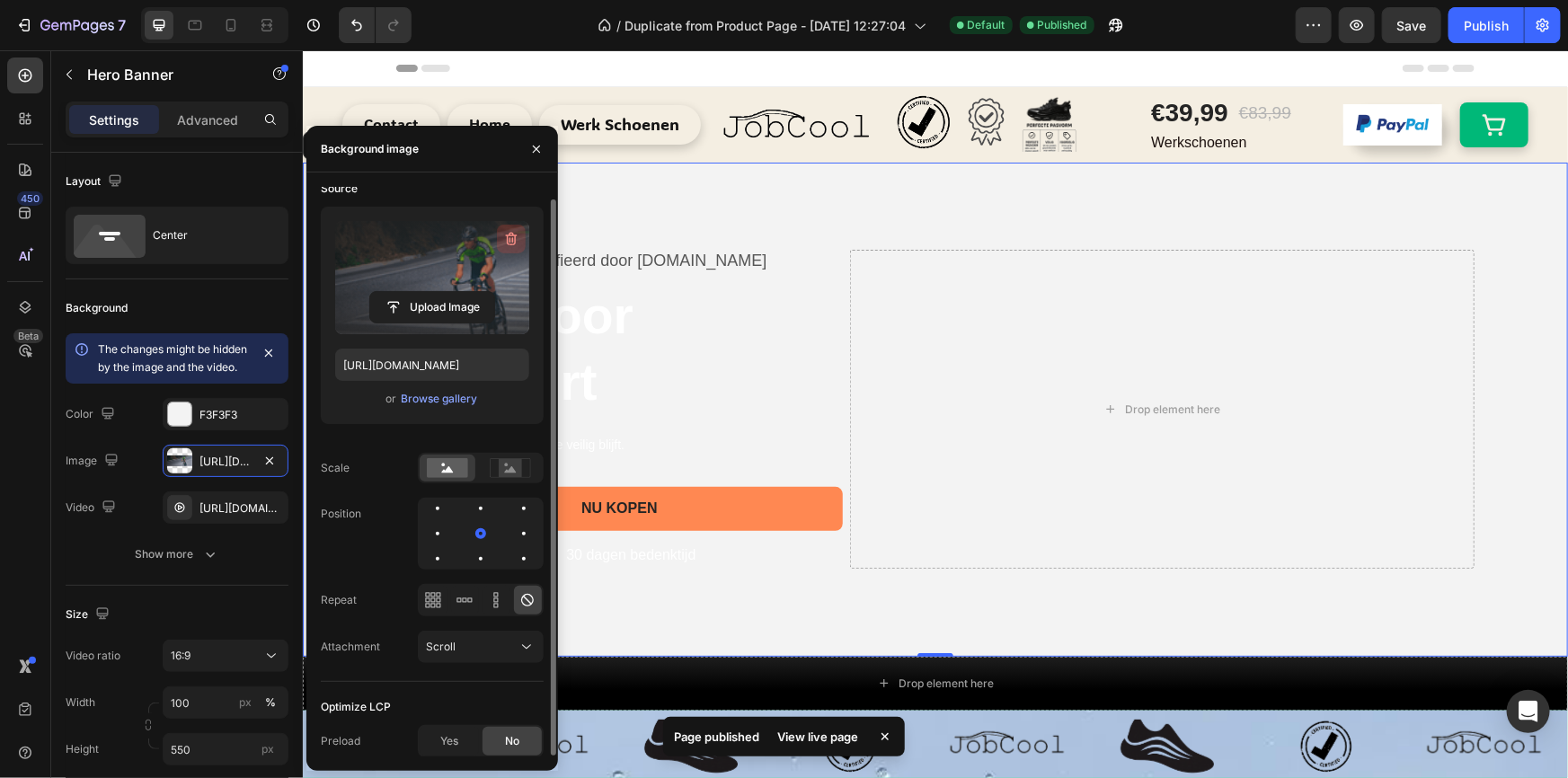
click at [509, 239] on icon "button" at bounding box center [511, 239] width 18 height 18
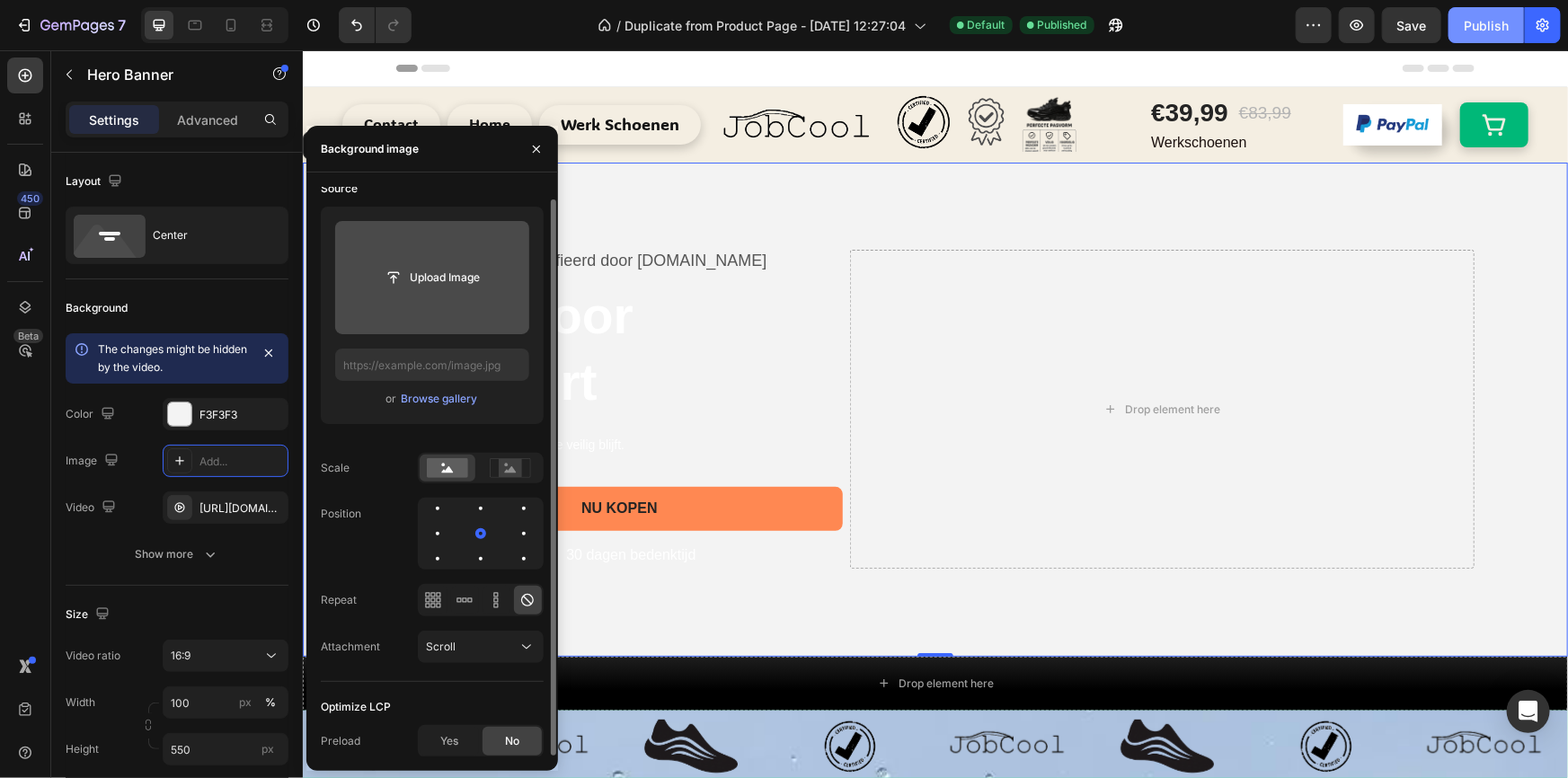
click at [1470, 21] on div "Publish" at bounding box center [1487, 25] width 45 height 19
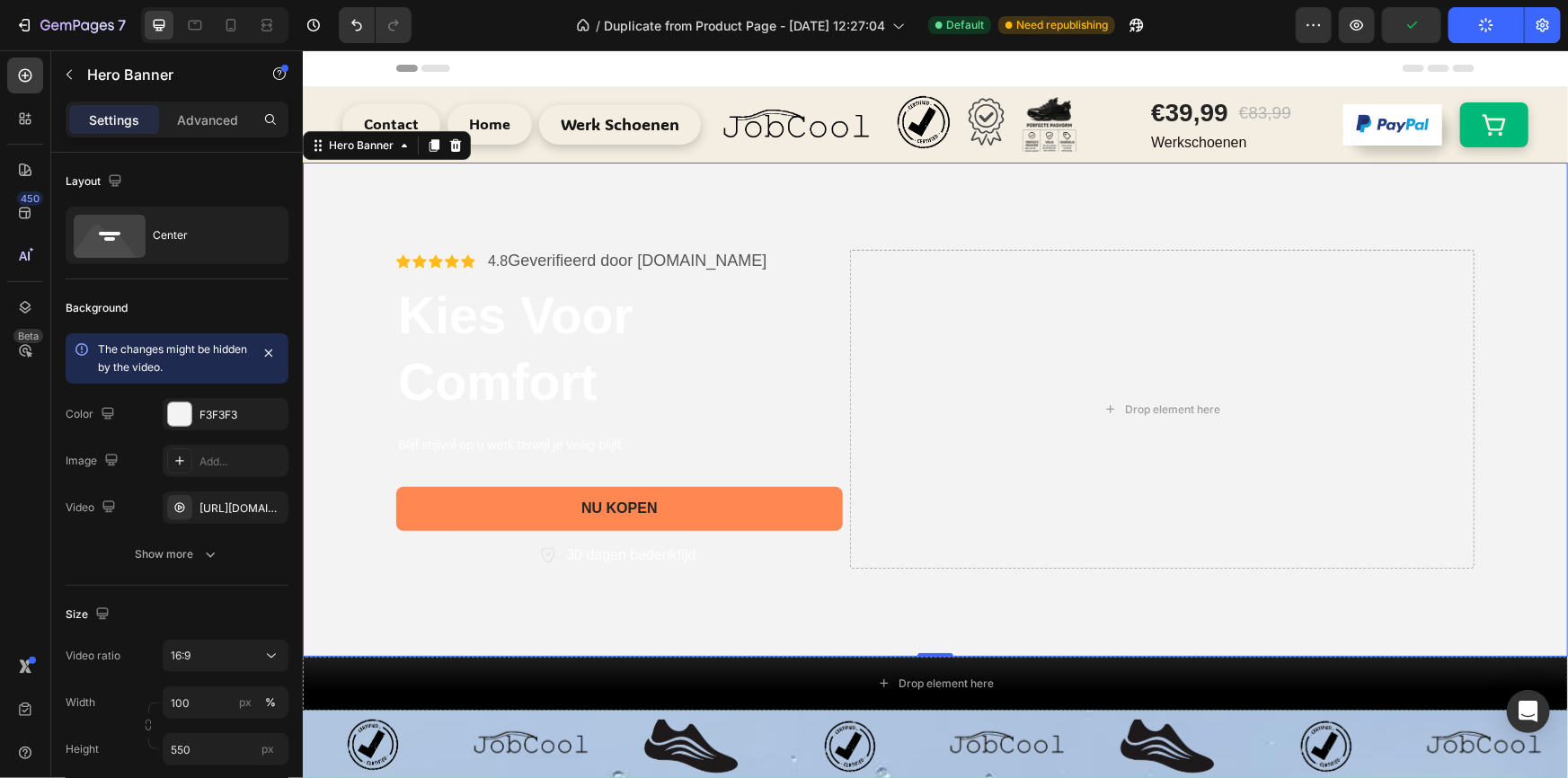
click at [665, 184] on video "Background Image" at bounding box center [934, 478] width 1265 height 633
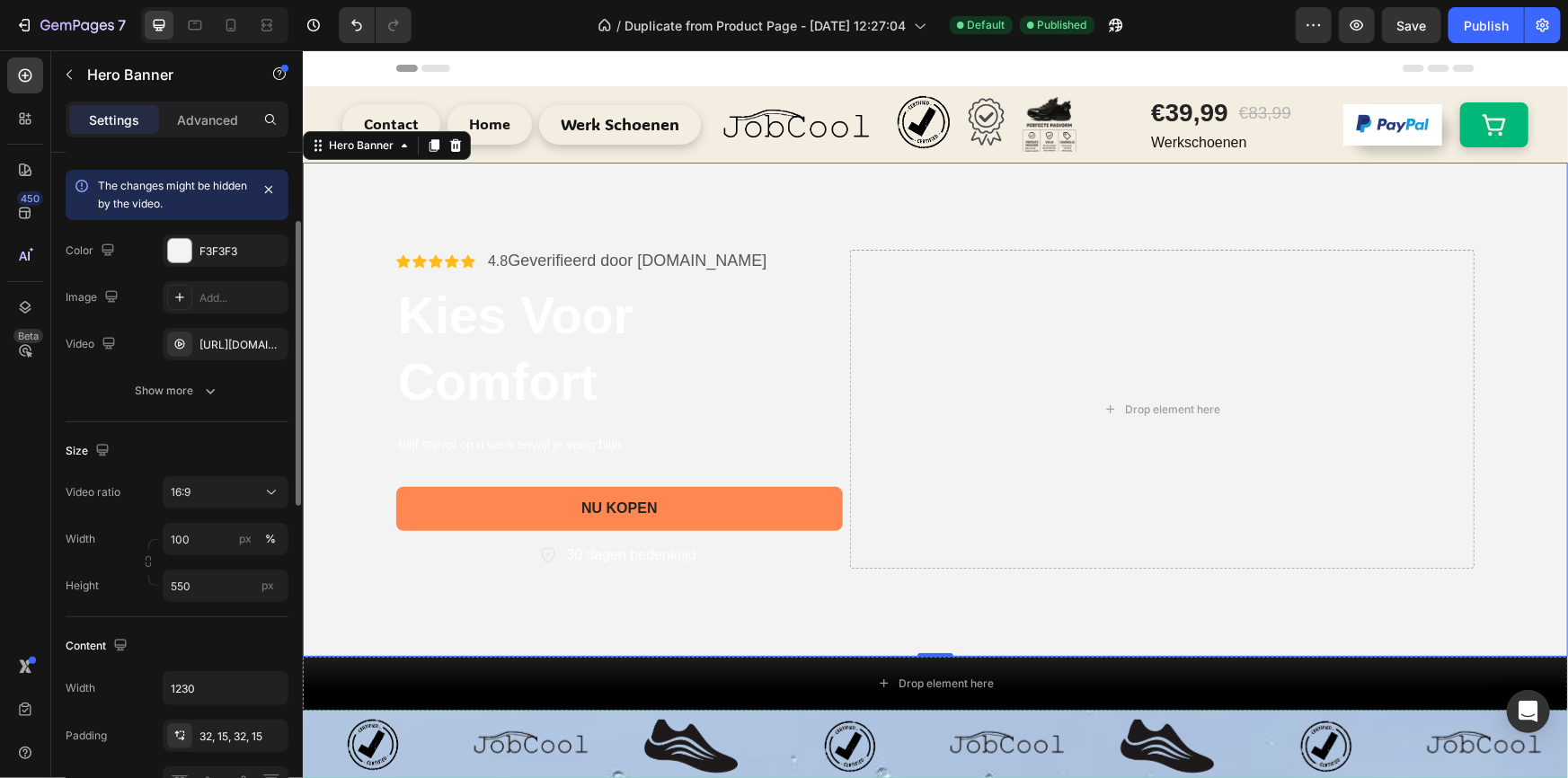
scroll to position [328, 0]
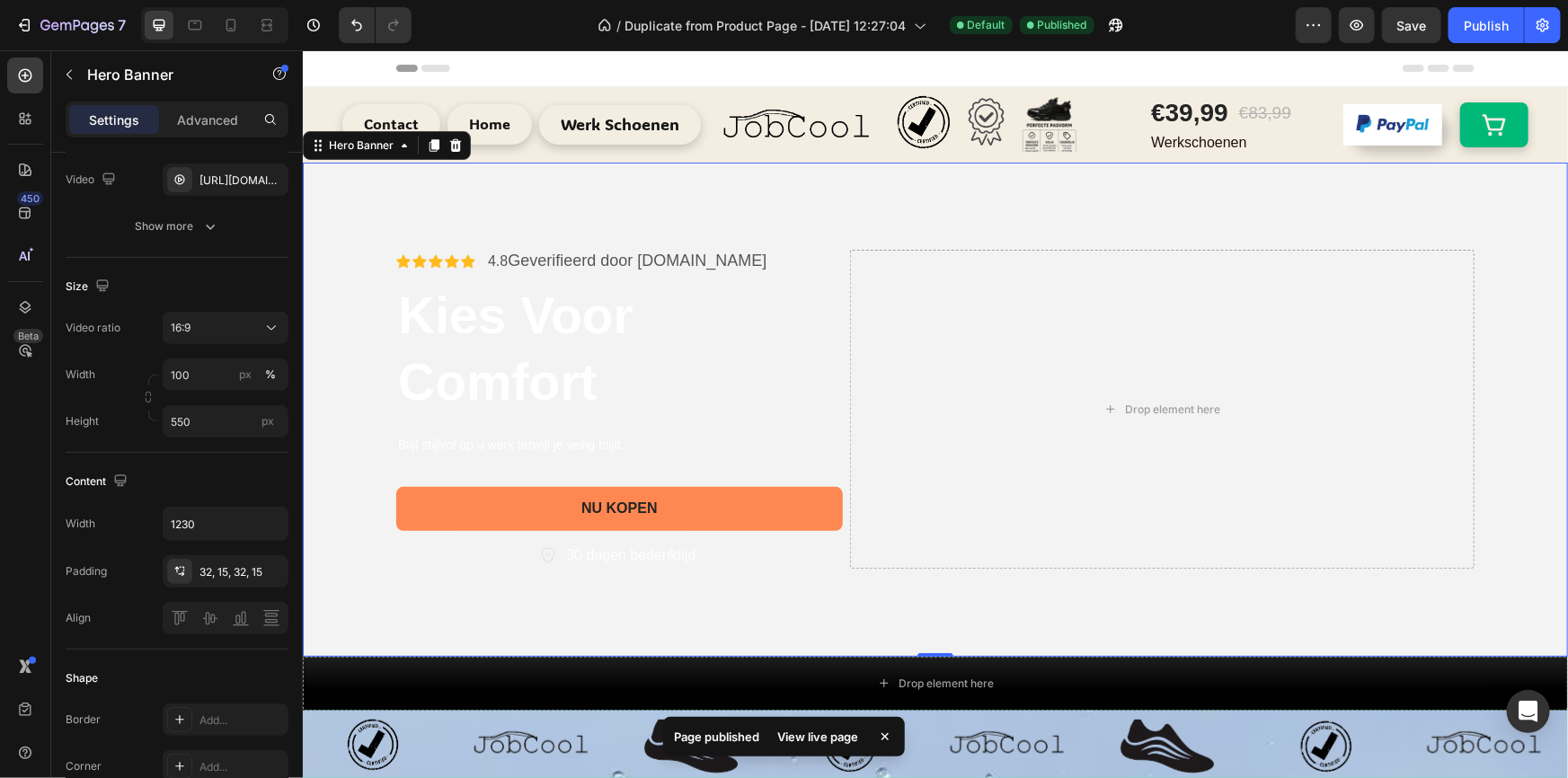
click at [382, 178] on video "Background Image" at bounding box center [934, 478] width 1265 height 633
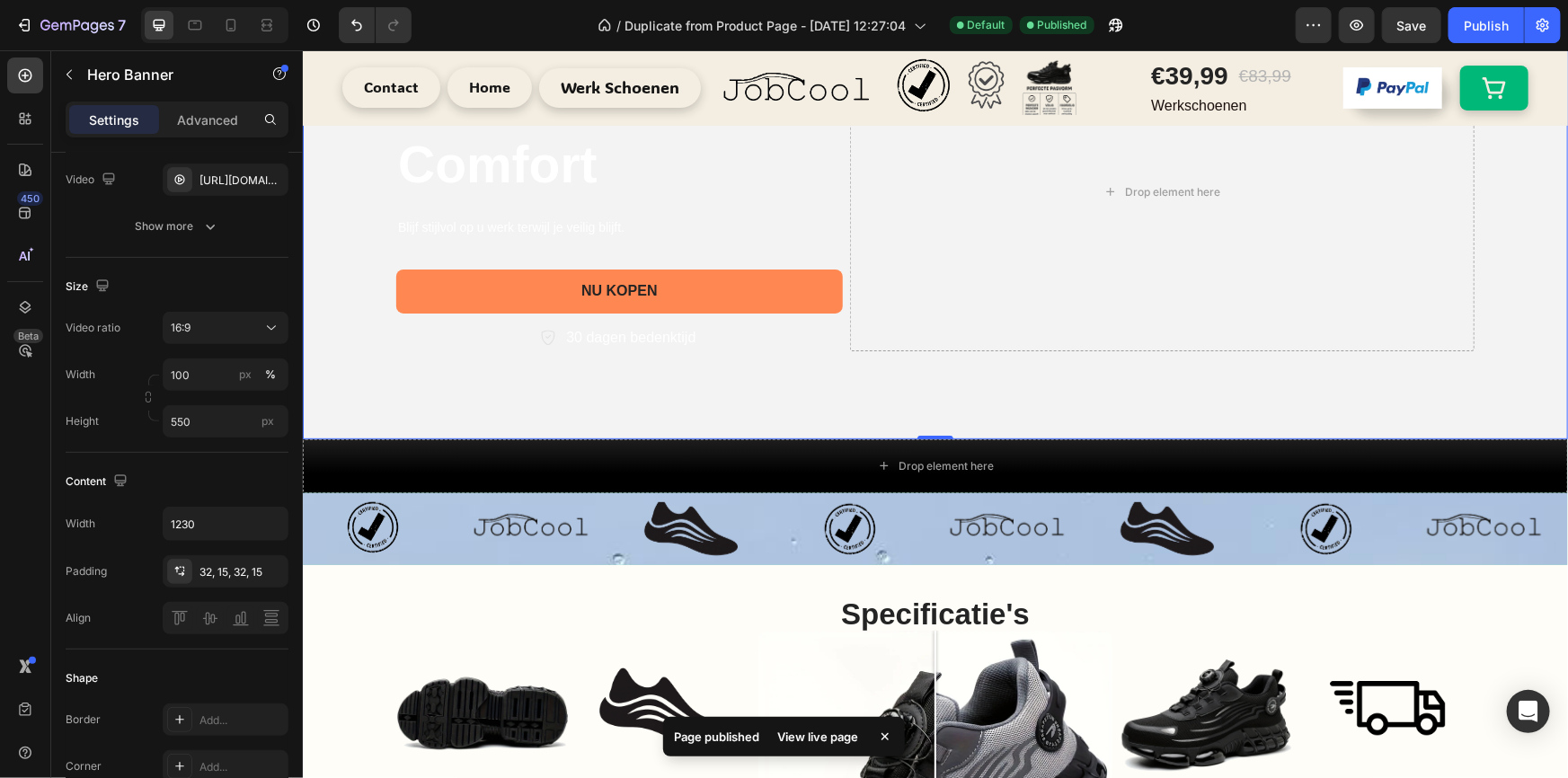
click at [376, 431] on div "Background Image" at bounding box center [934, 190] width 1265 height 494
click at [370, 414] on div "Background Image" at bounding box center [934, 190] width 1265 height 494
click at [403, 449] on div "Drop element here" at bounding box center [934, 465] width 1265 height 54
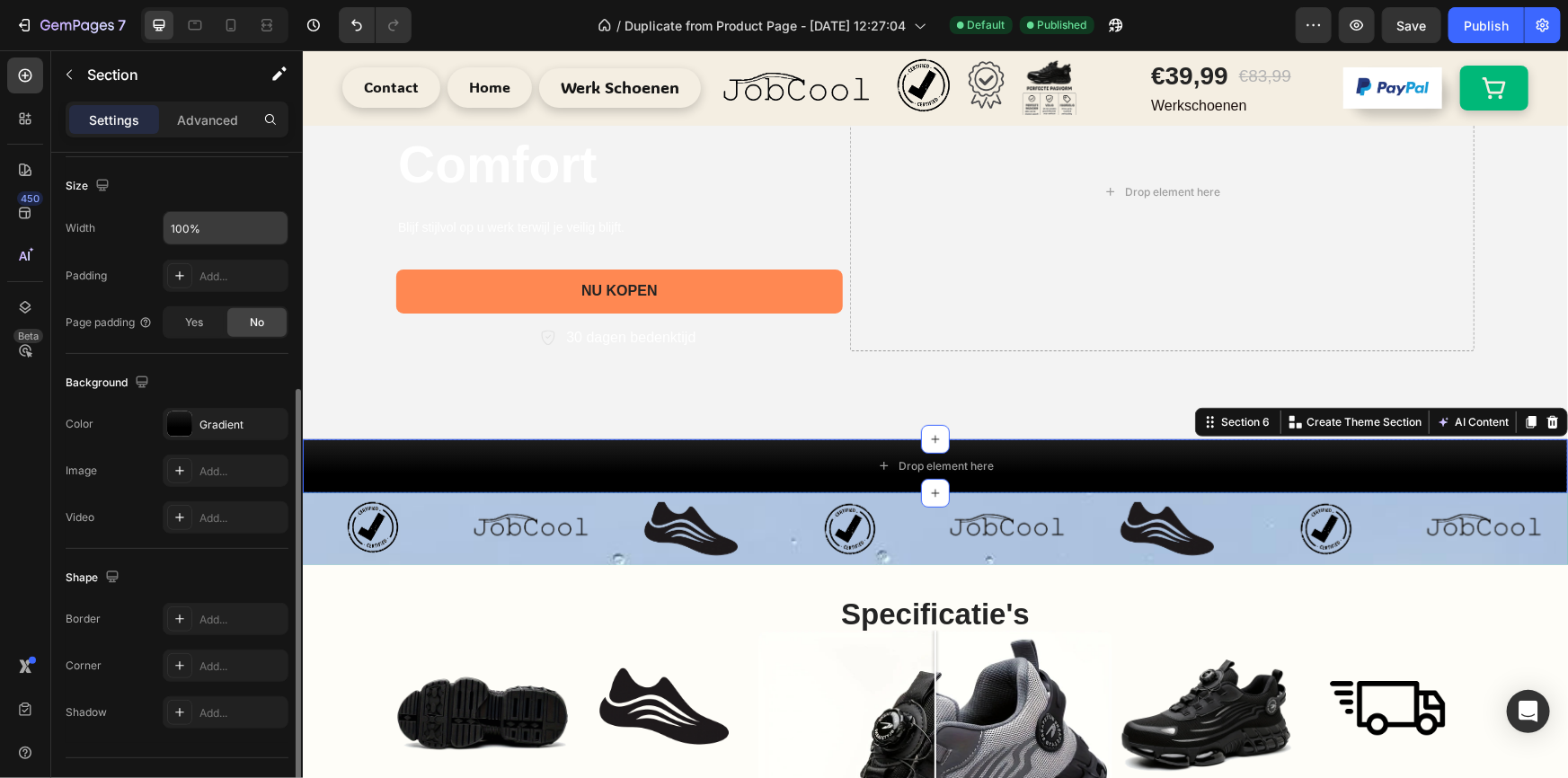
scroll to position [418, 0]
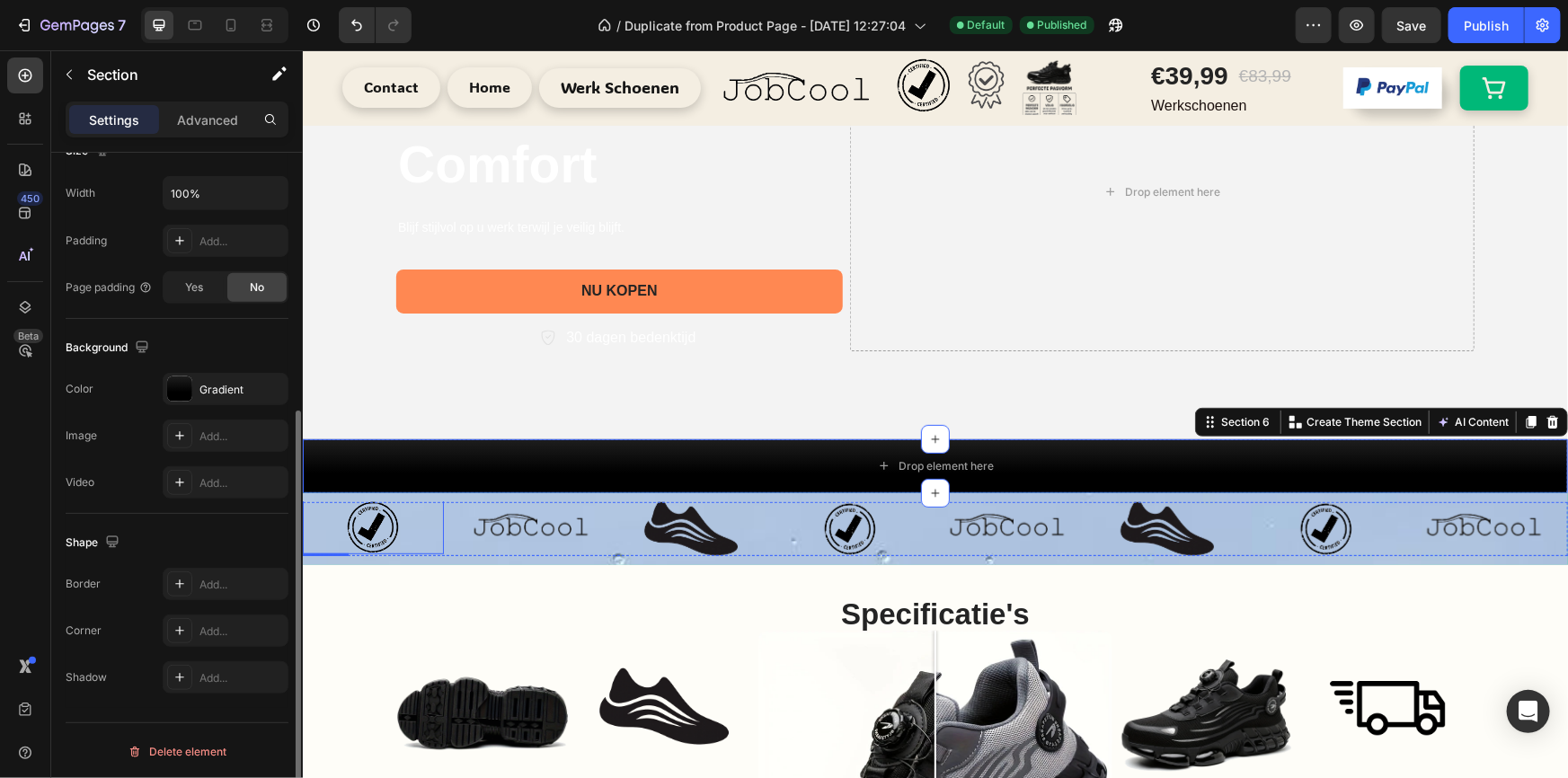
click at [423, 502] on div at bounding box center [372, 527] width 141 height 54
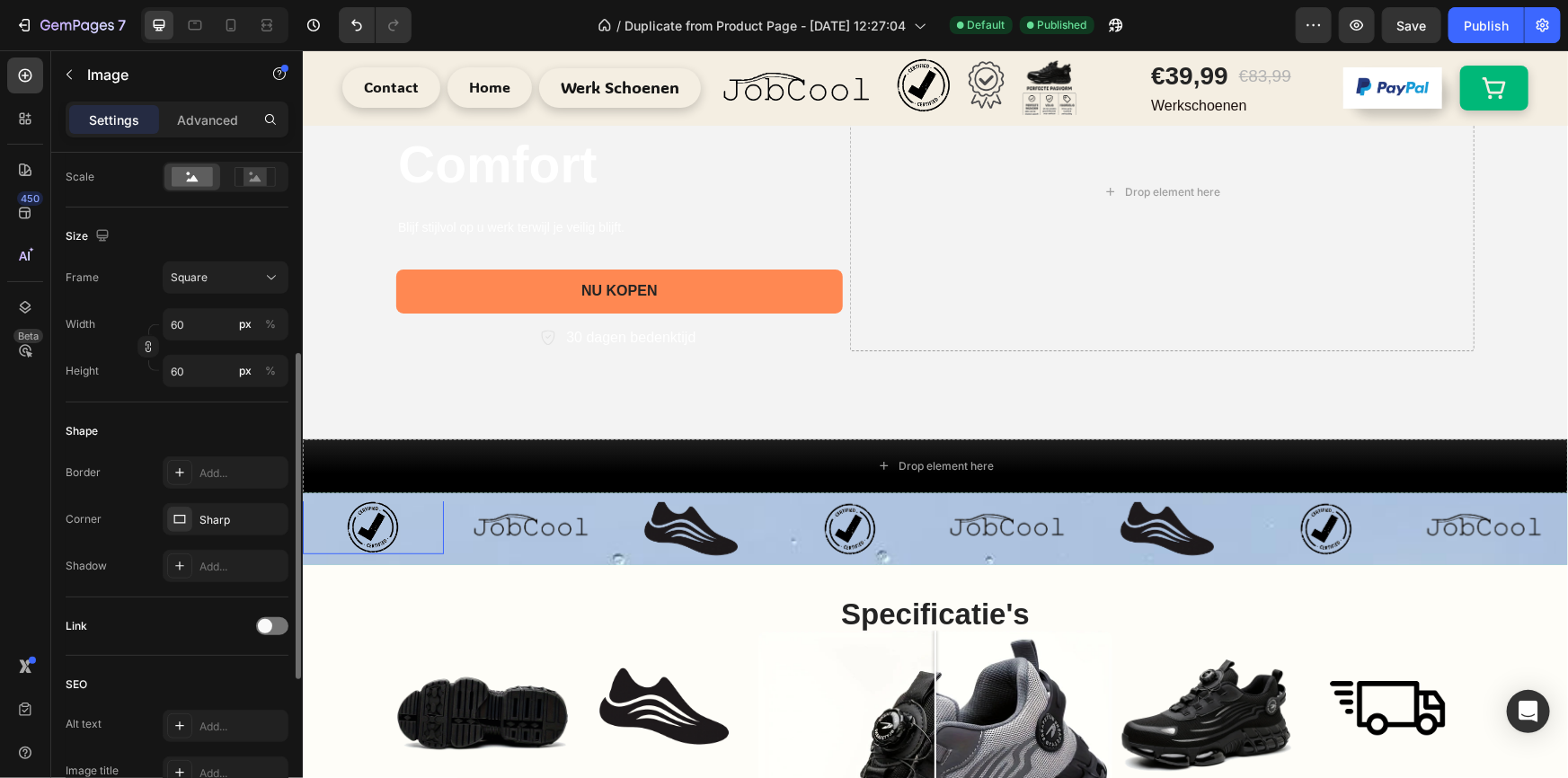
scroll to position [0, 0]
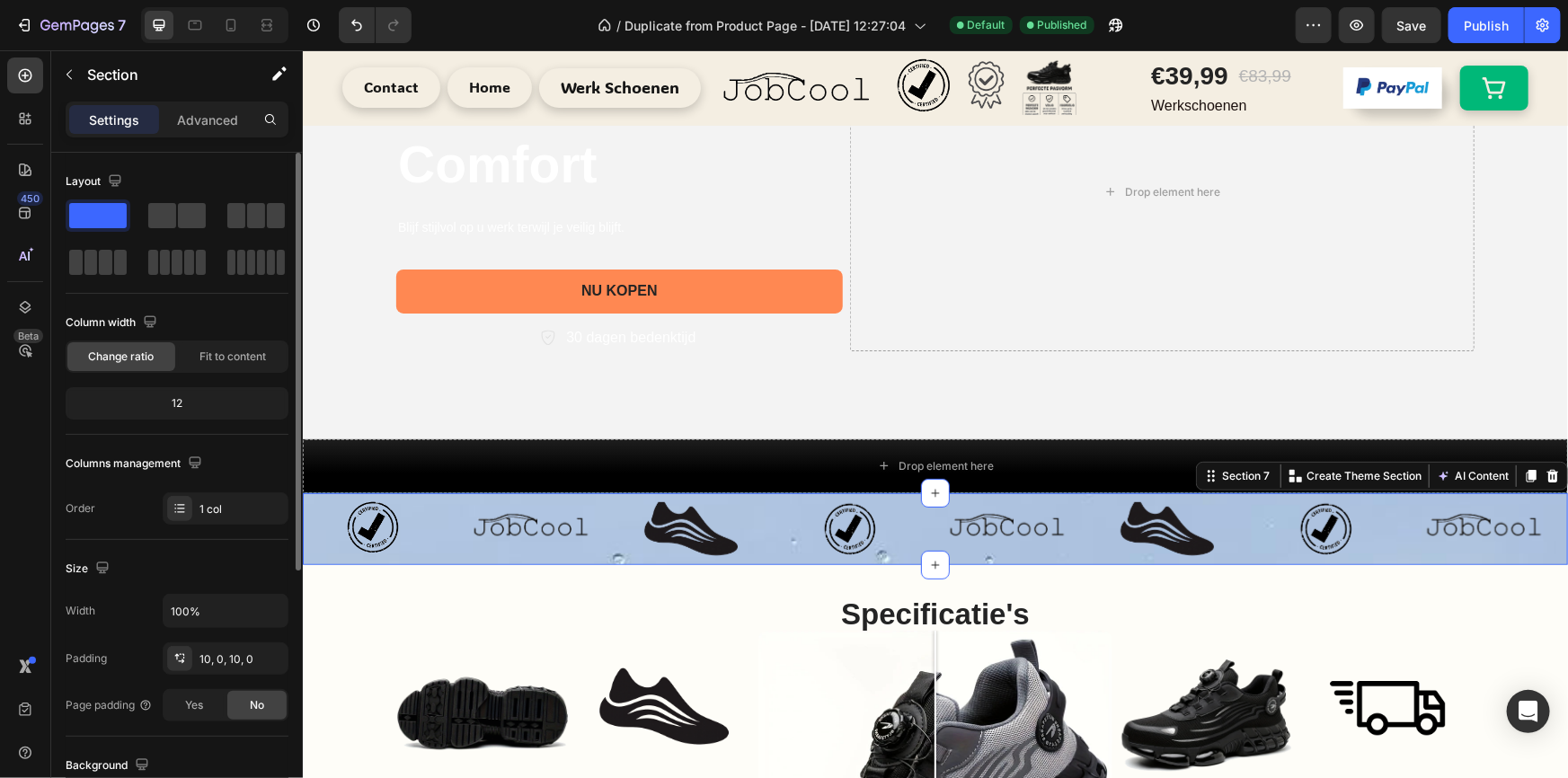
click at [412, 497] on div "Image Image Image Image Image Image Image Image Carousel Section 7 You can crea…" at bounding box center [934, 528] width 1265 height 72
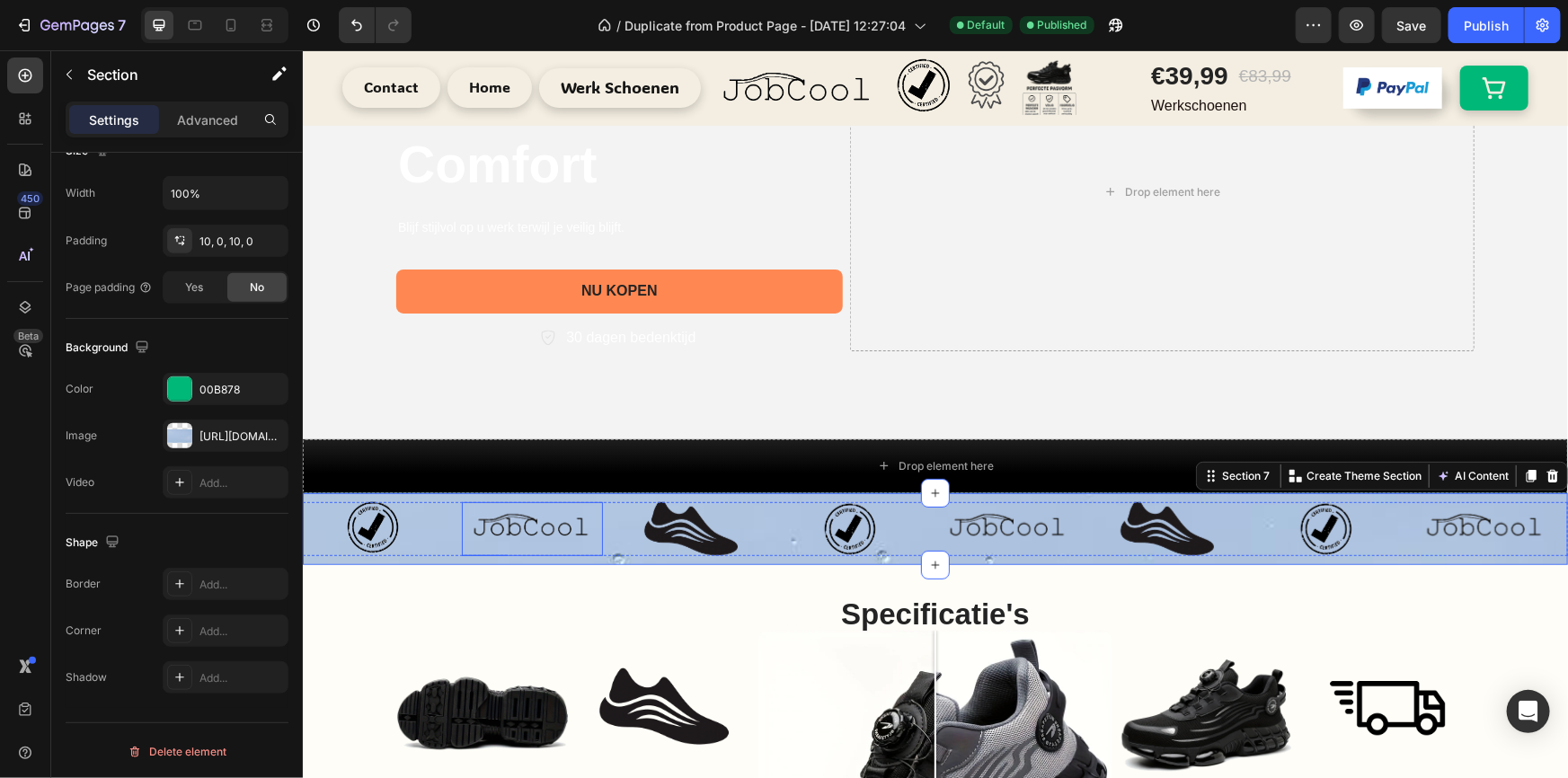
scroll to position [490, 0]
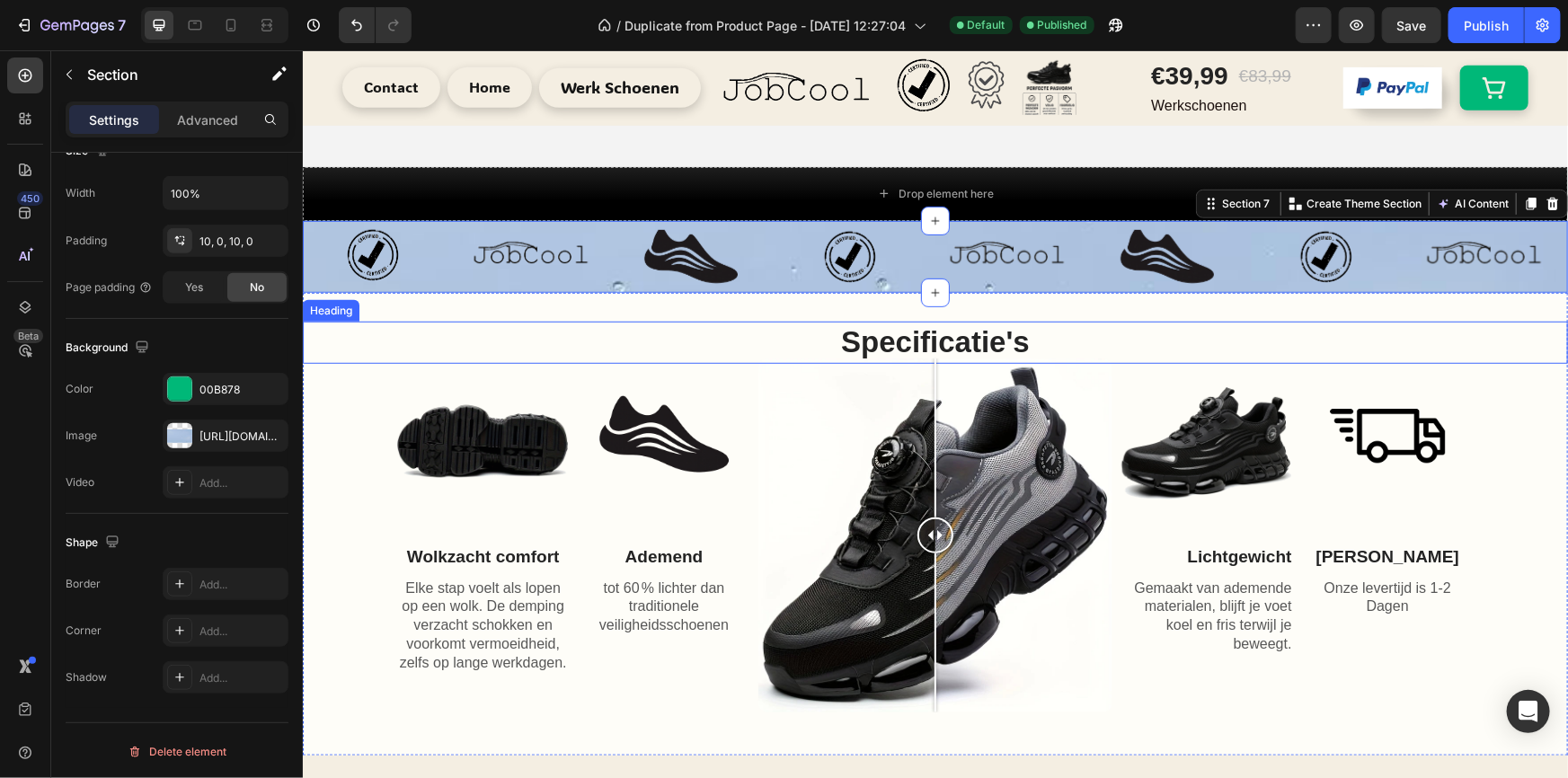
click at [574, 321] on h2 "Specificatie's" at bounding box center [934, 341] width 1265 height 42
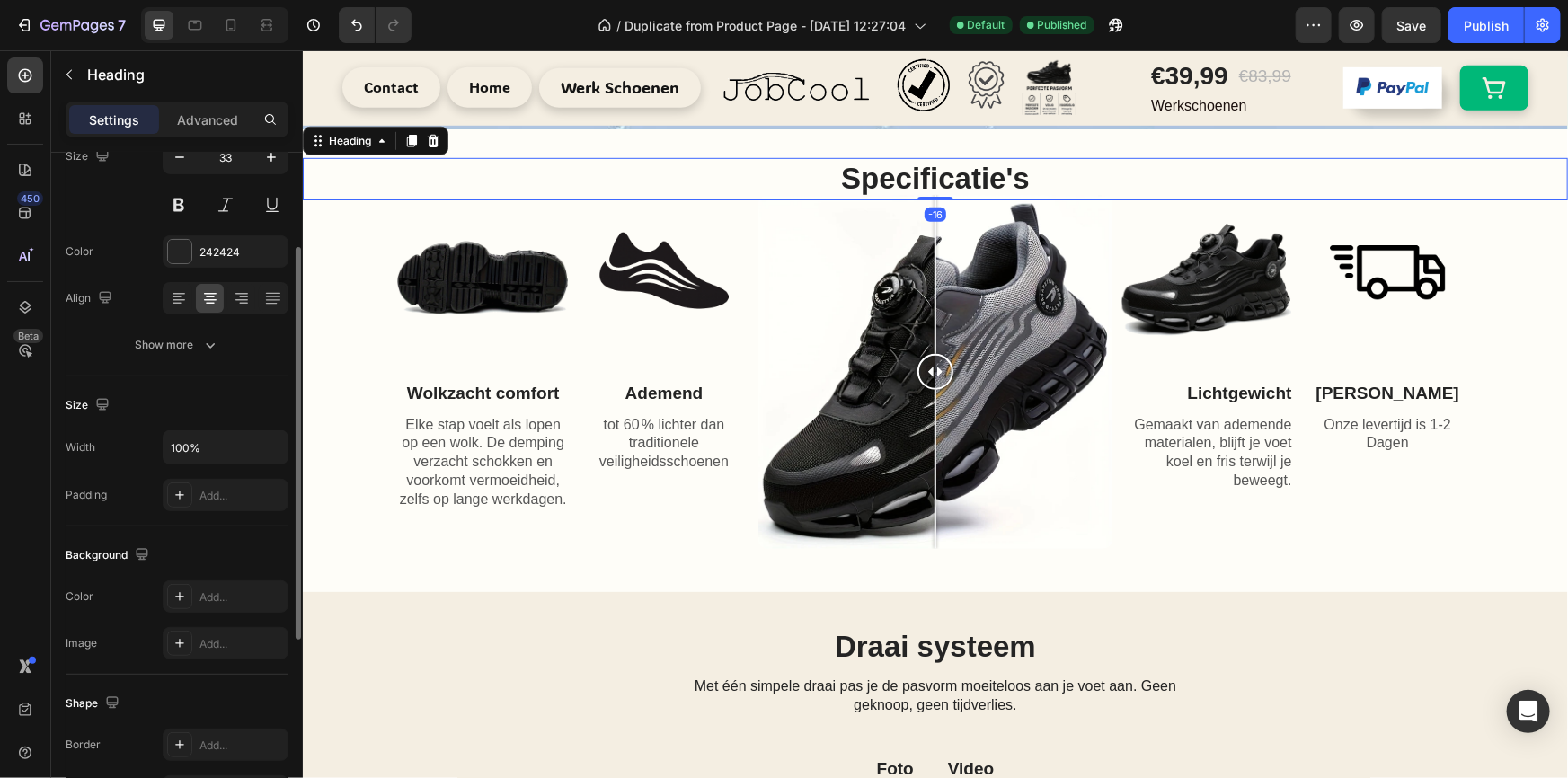
scroll to position [108, 0]
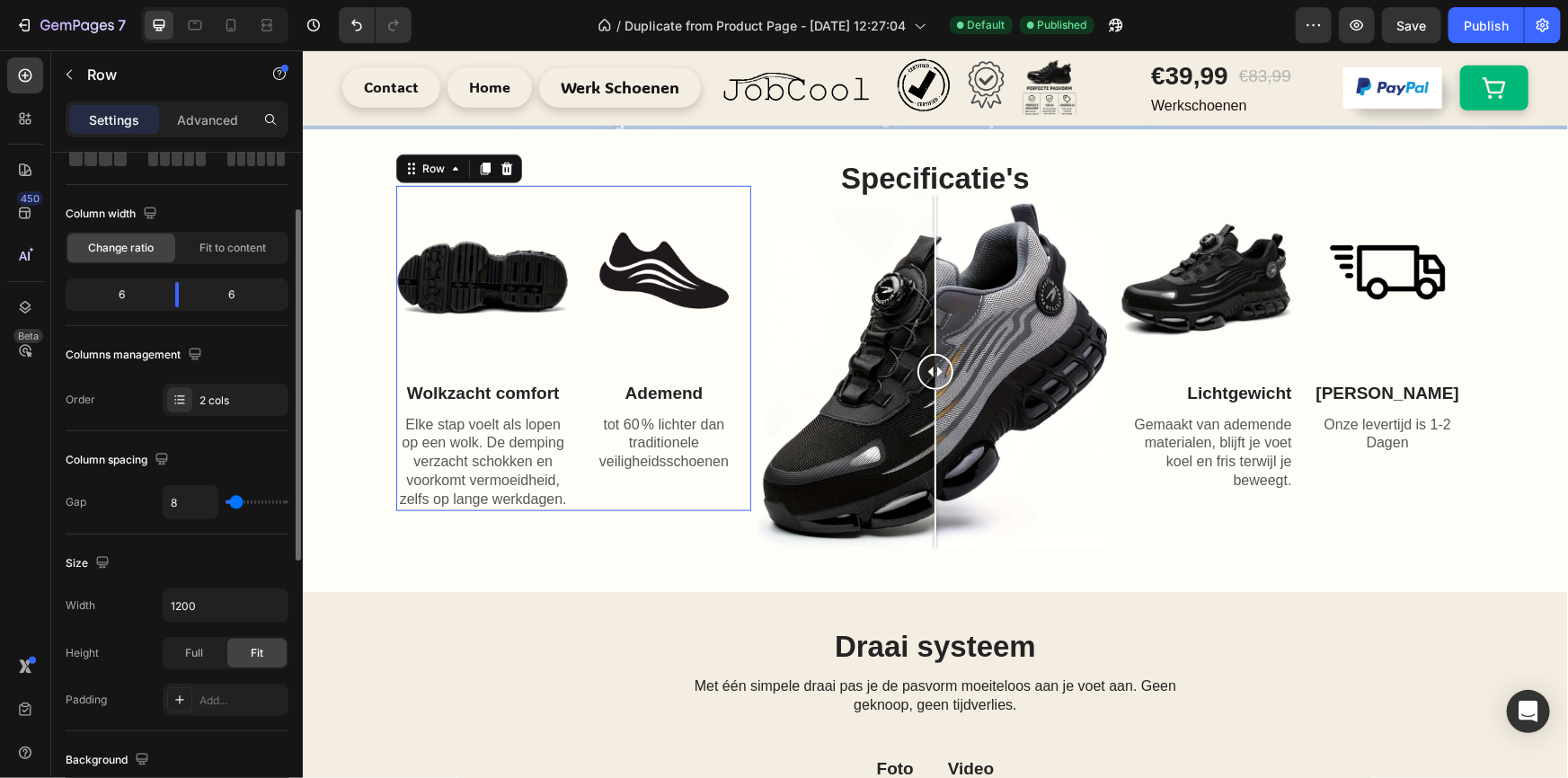
click at [423, 364] on div "Image Wolkzacht comfort Text Block Elke stap voelt als lopen op een wolk. De de…" at bounding box center [482, 348] width 174 height 325
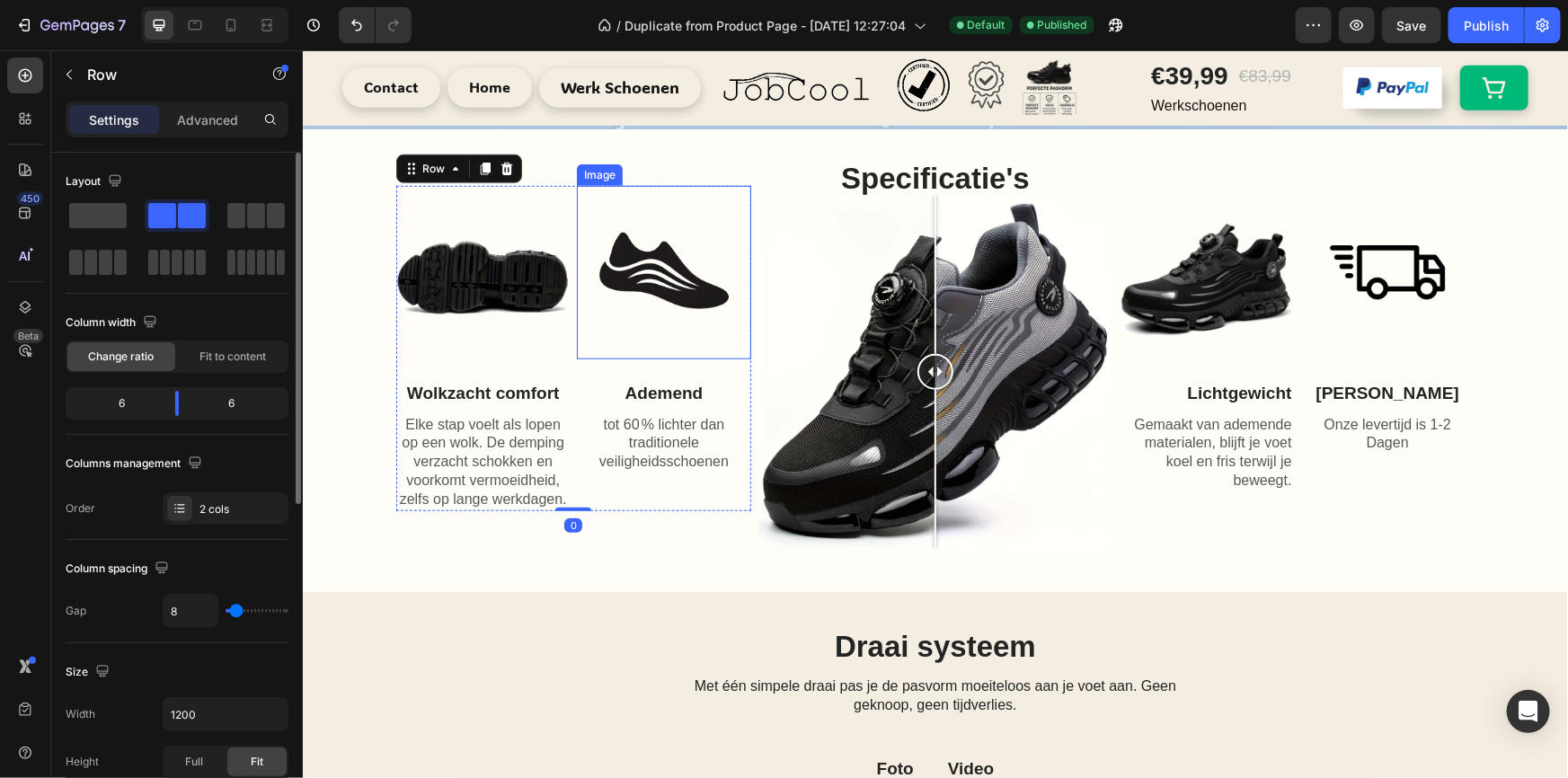
click at [796, 270] on div at bounding box center [935, 372] width 355 height 355
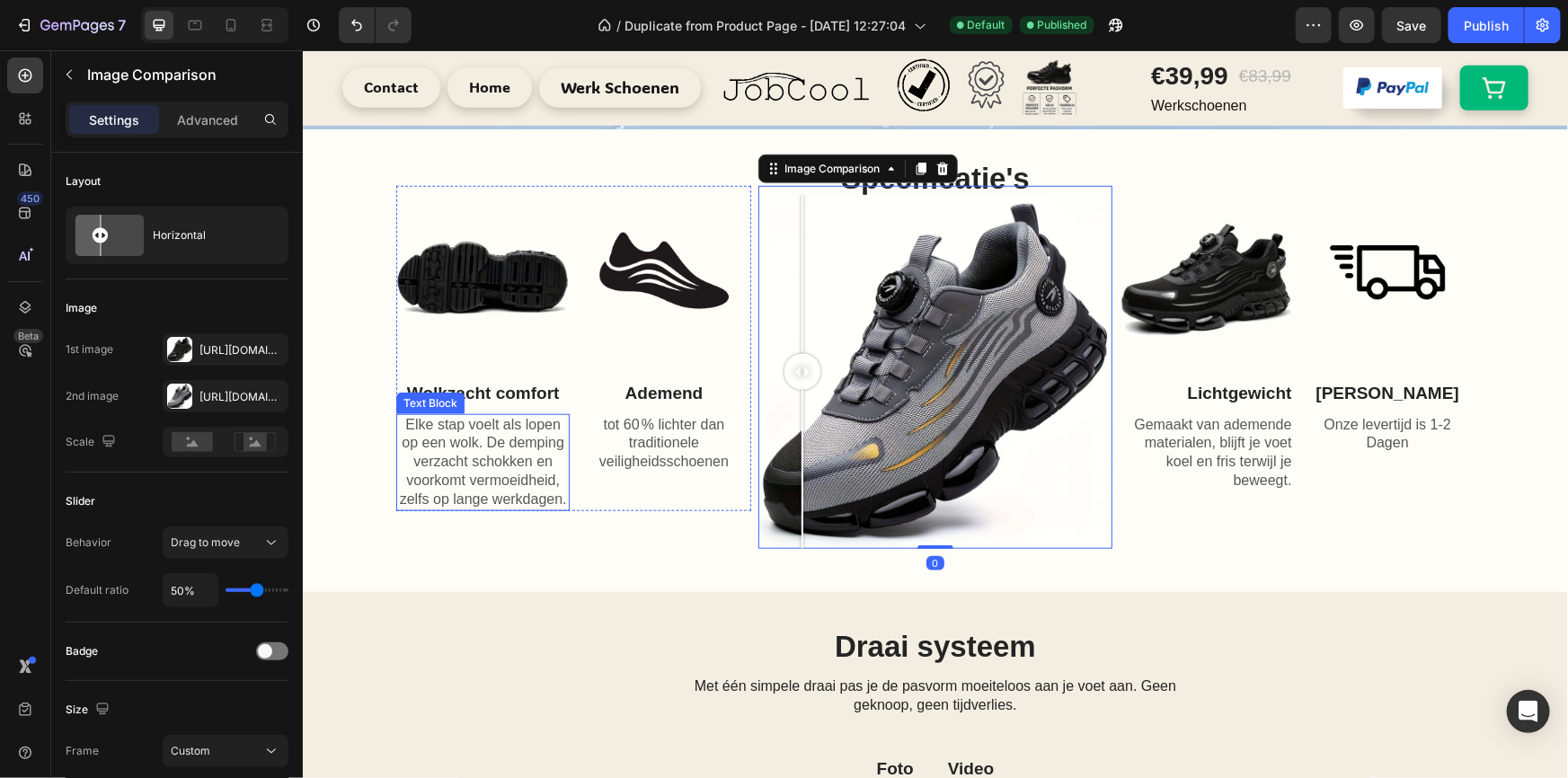
scroll to position [1143, 0]
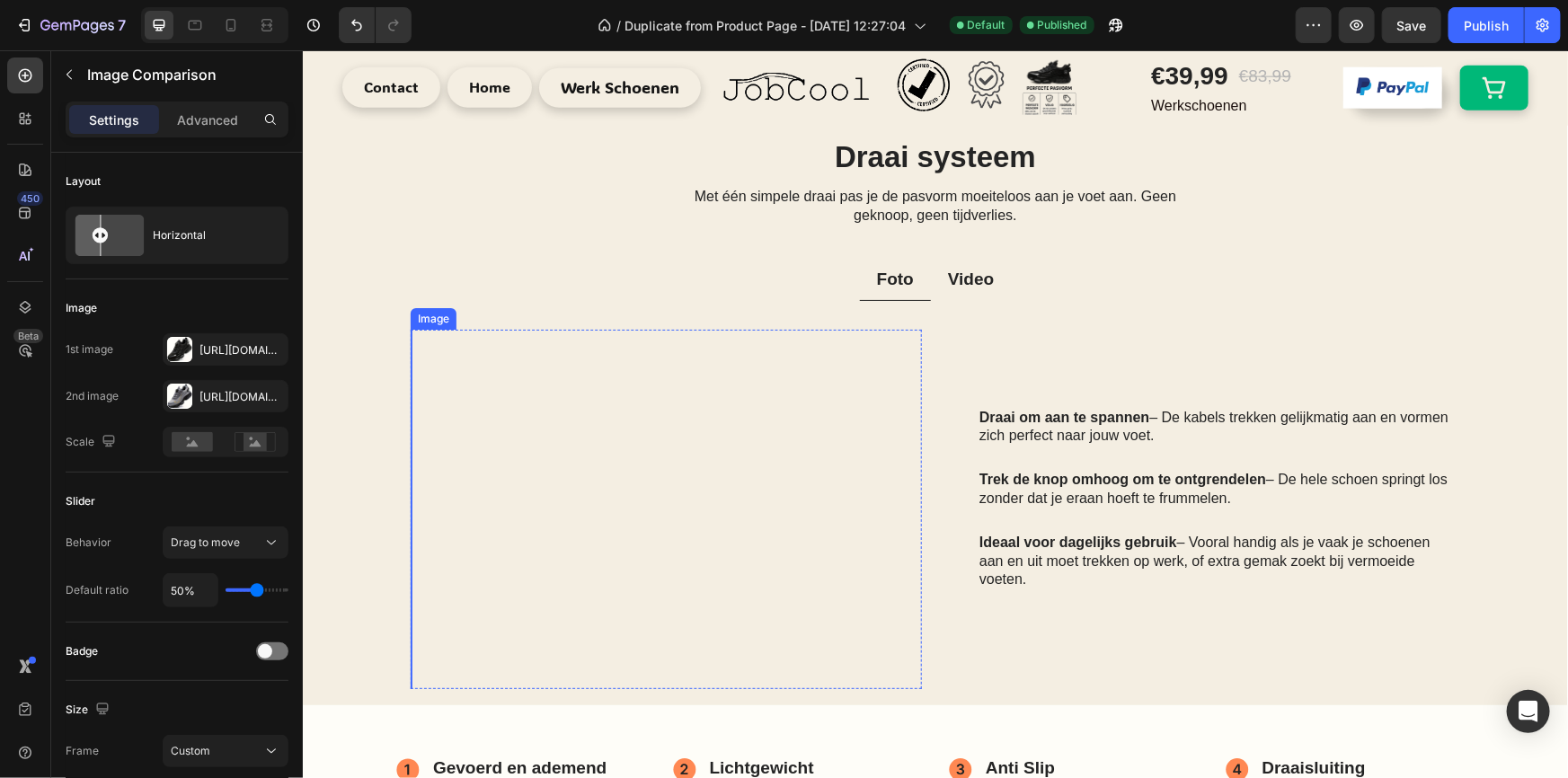
click at [716, 372] on img at bounding box center [590, 509] width 360 height 360
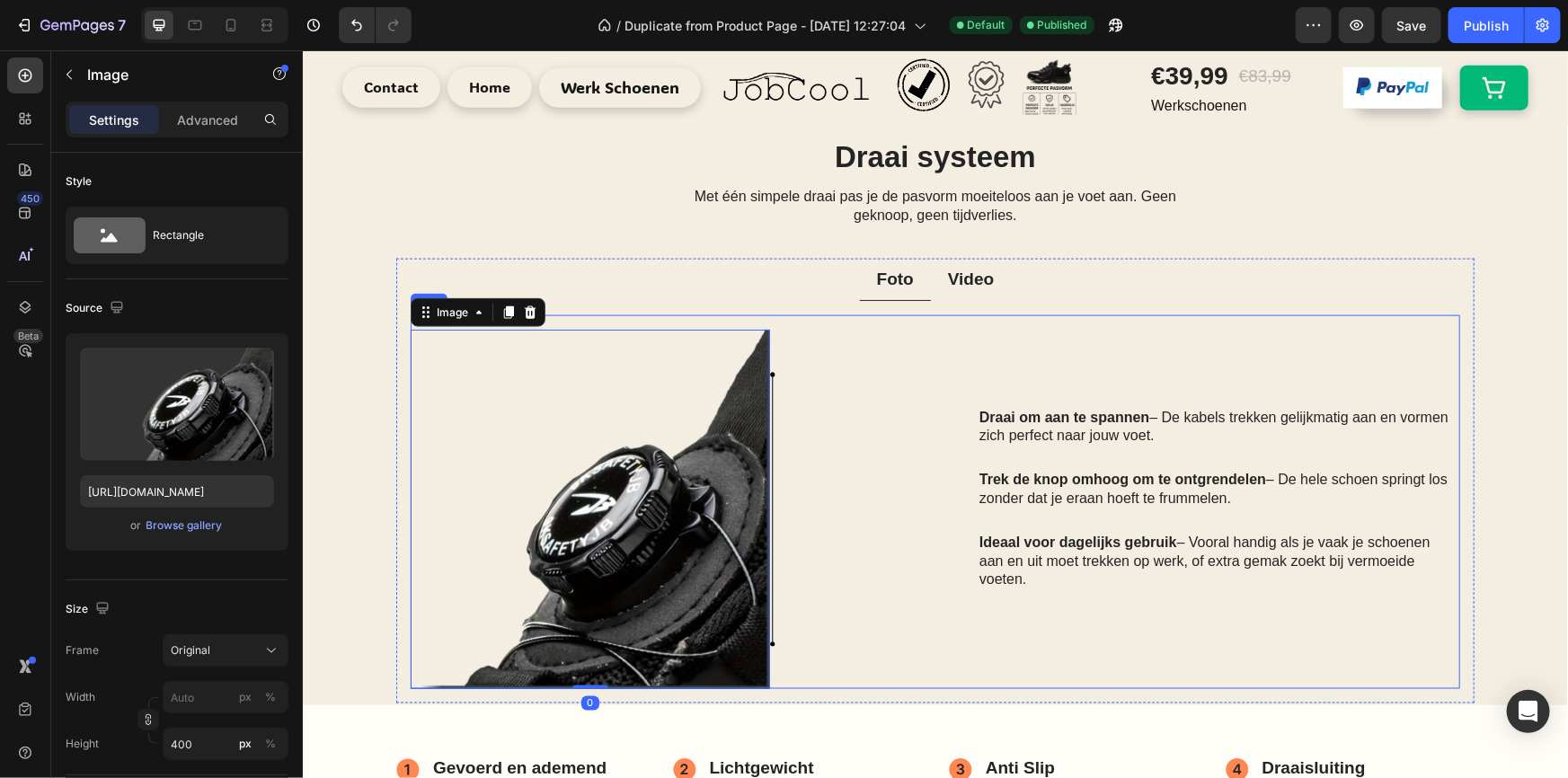
click at [1197, 260] on ul "Foto Video" at bounding box center [935, 280] width 1079 height 43
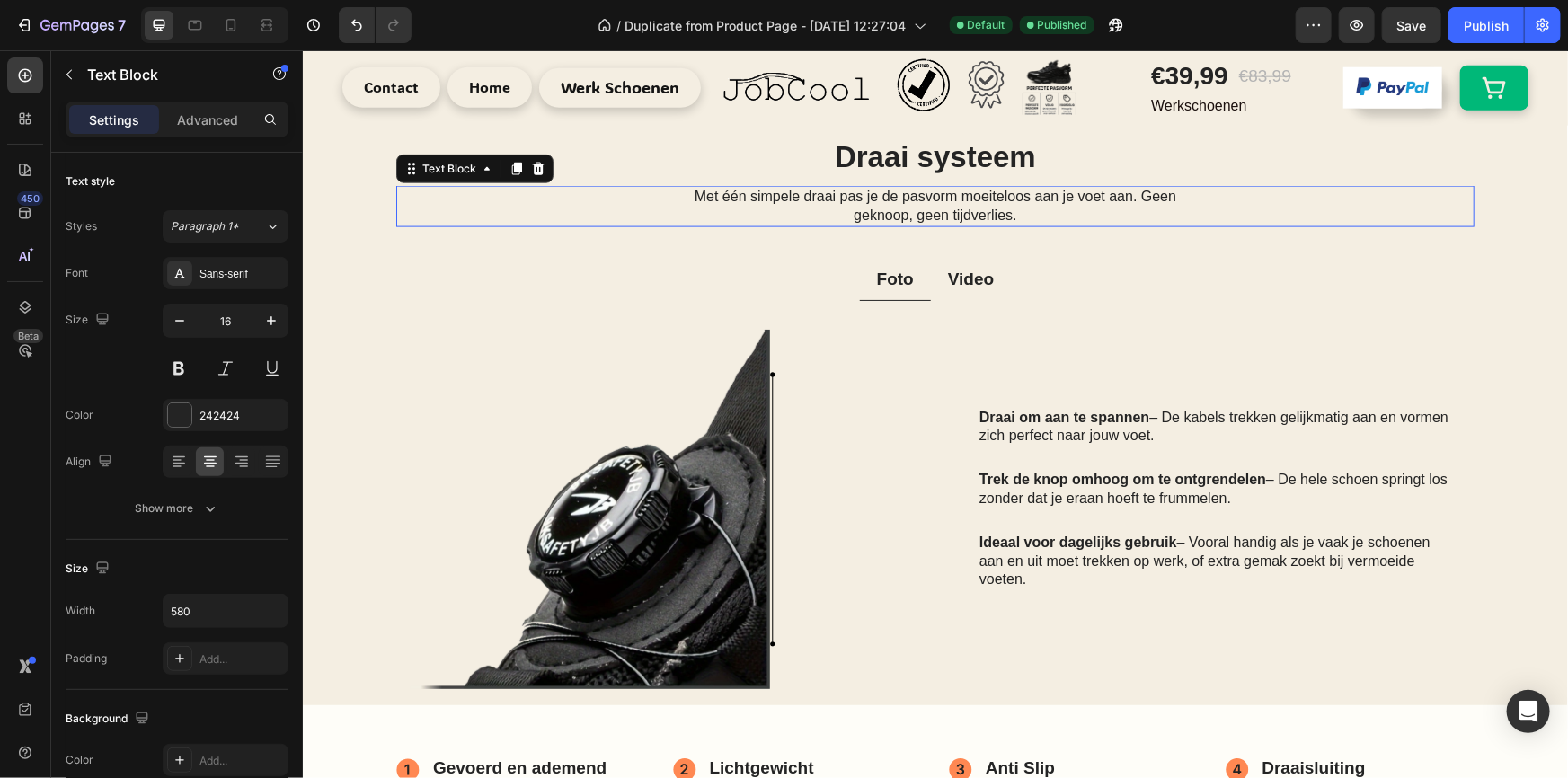
click at [1306, 198] on div "Met één simpele draai pas je de pasvorm moeiteloos aan je voet aan. Geen geknoo…" at bounding box center [935, 206] width 1079 height 41
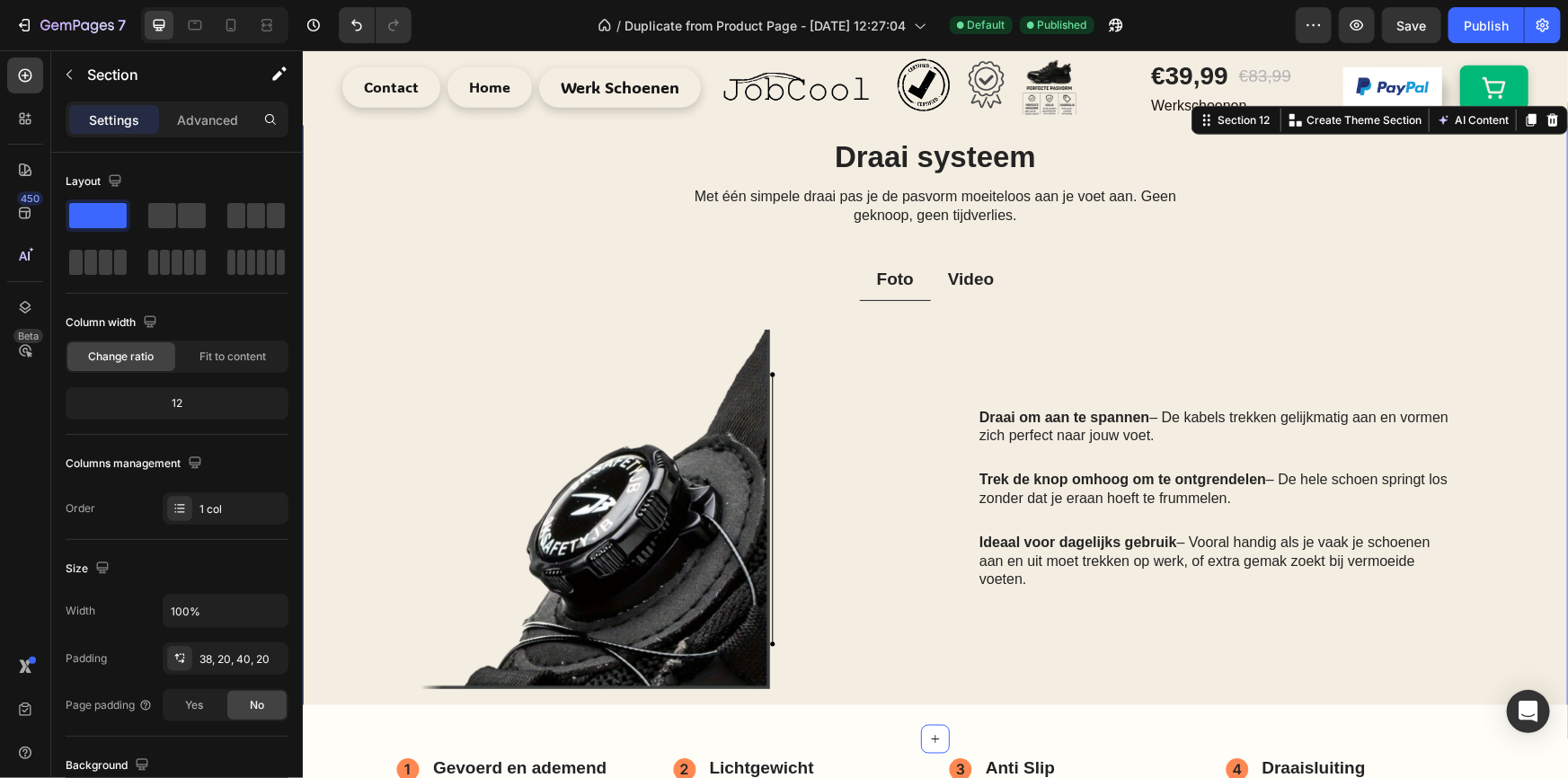
click at [360, 203] on div "Draai systeem Heading Met één simpele draai pas je de pasvorm moeiteloos aan je…" at bounding box center [934, 419] width 1230 height 567
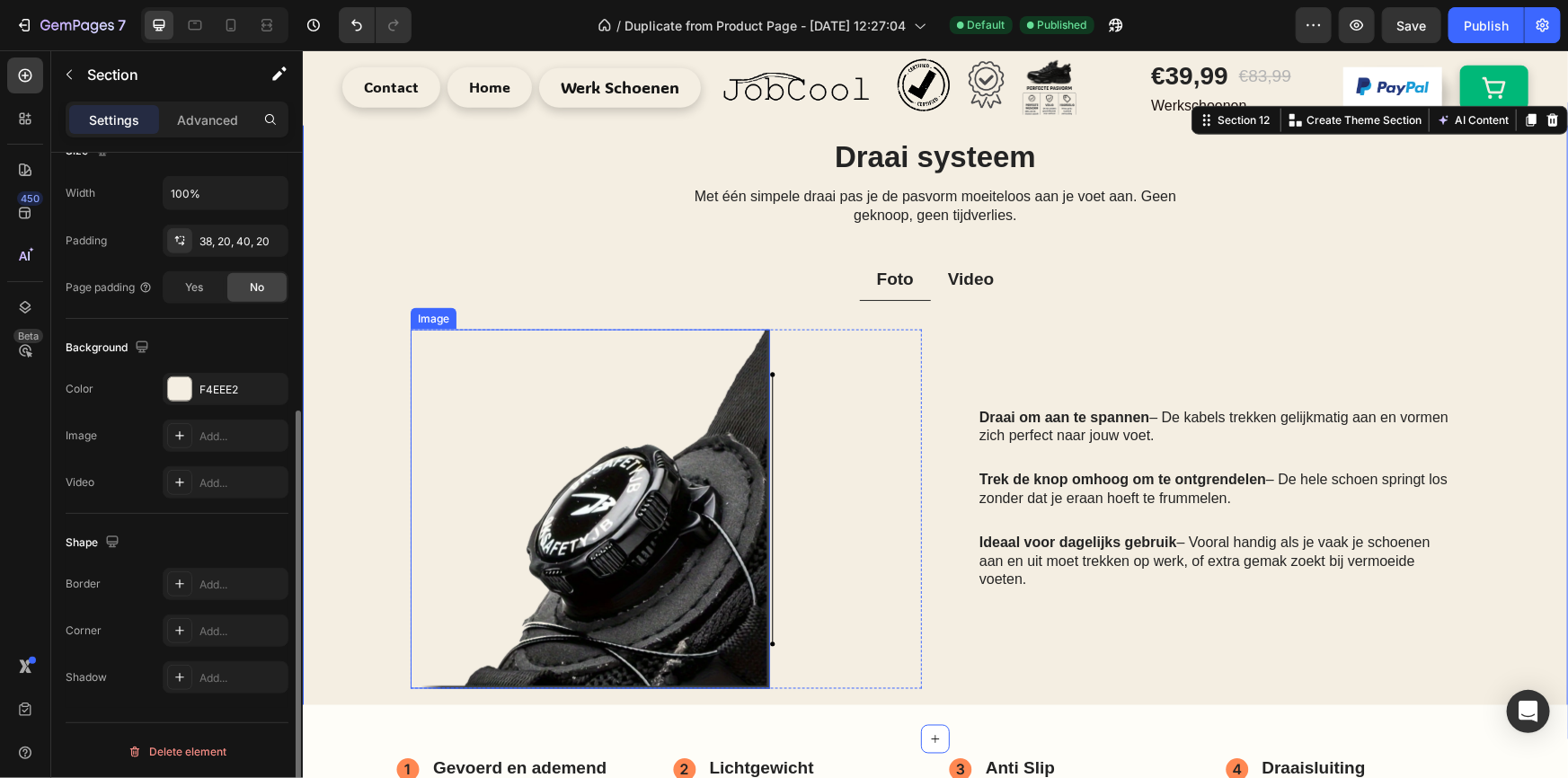
scroll to position [1579, 0]
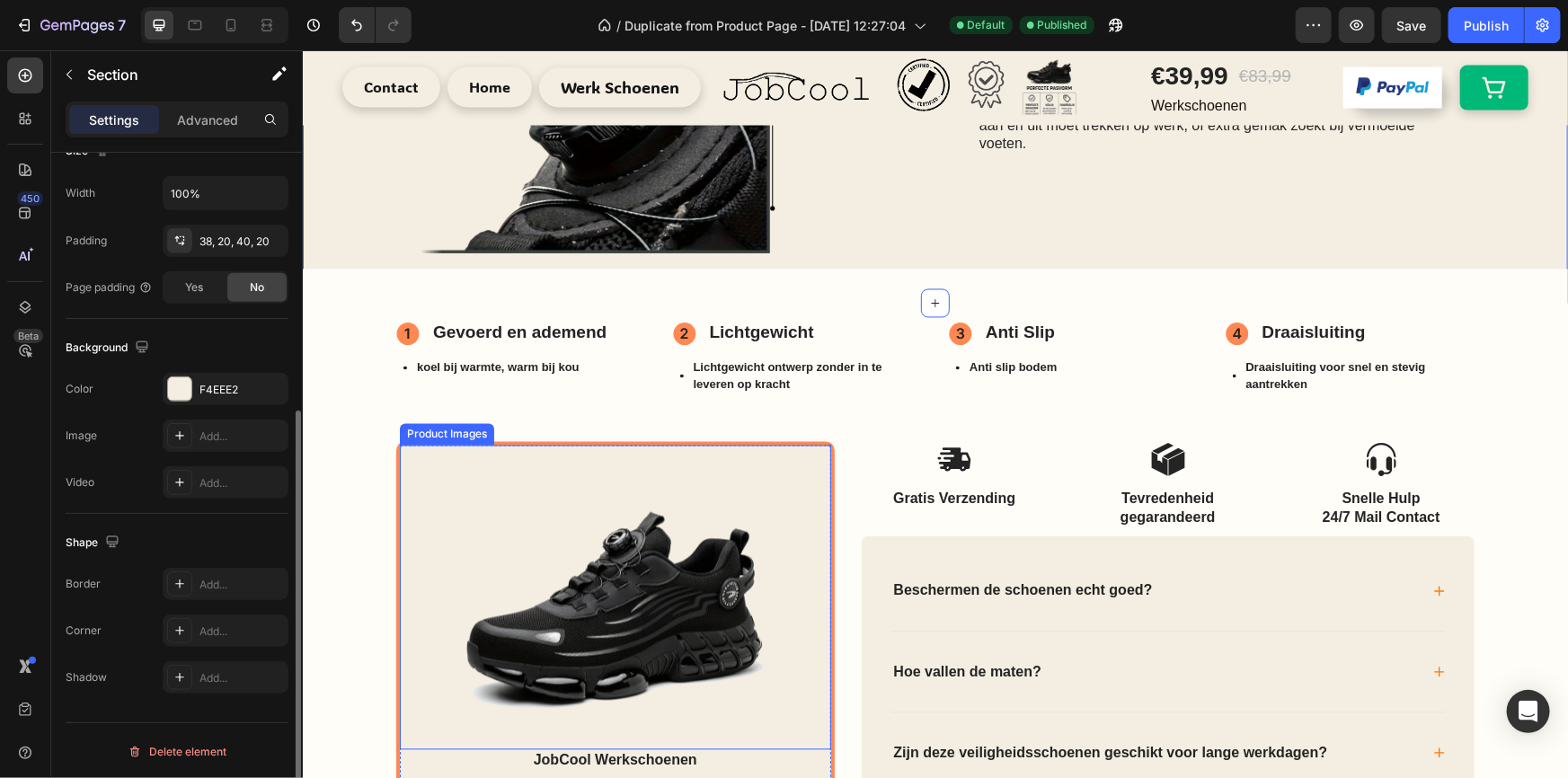
click at [395, 376] on div "koel bij warmte, warm bij kou" at bounding box center [520, 368] width 249 height 24
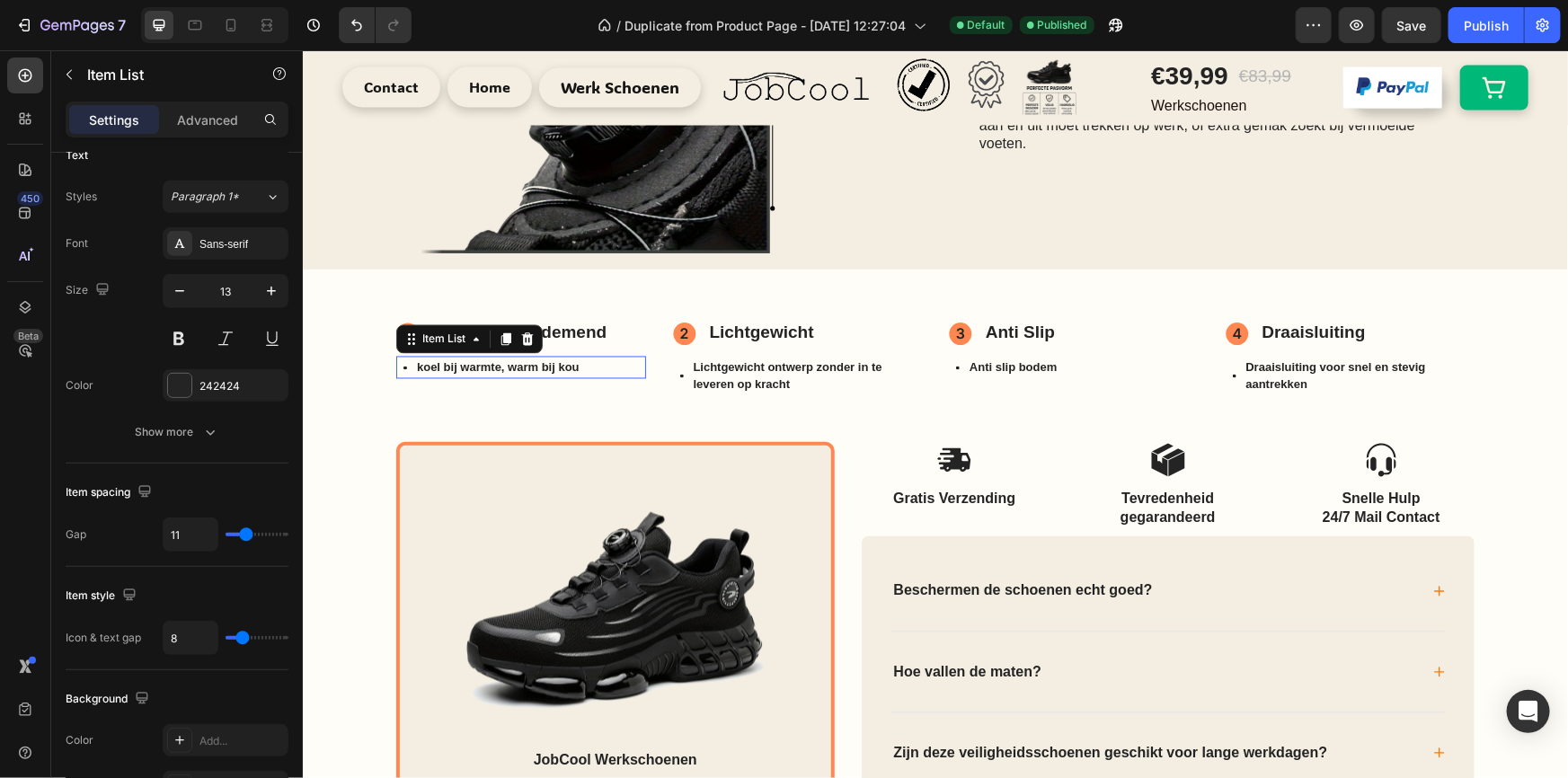
scroll to position [0, 0]
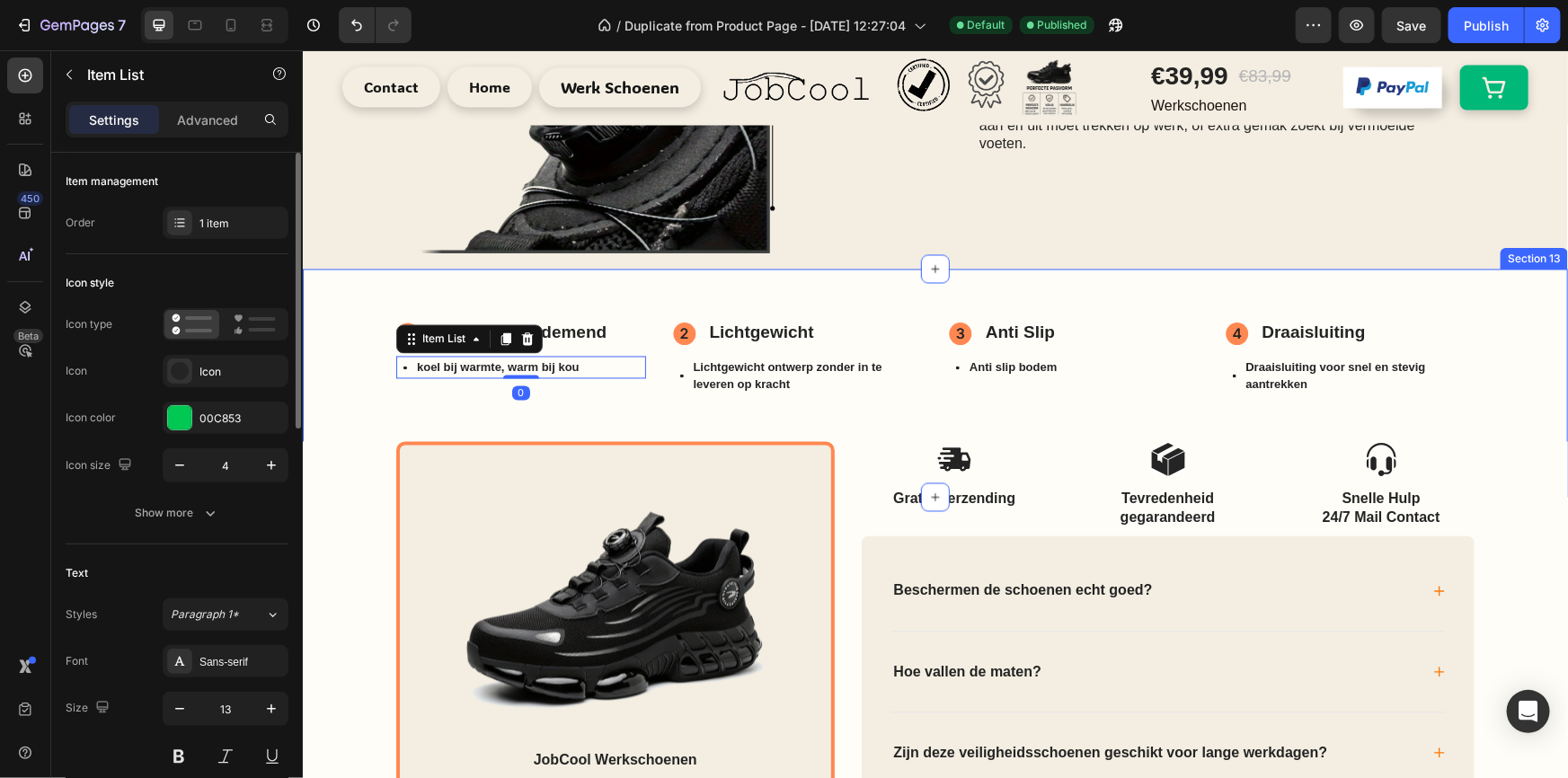
click at [343, 357] on div "Title Line Gevoerd en ademend Item List koel bij warmte, warm bij kou Item List…" at bounding box center [934, 360] width 1230 height 129
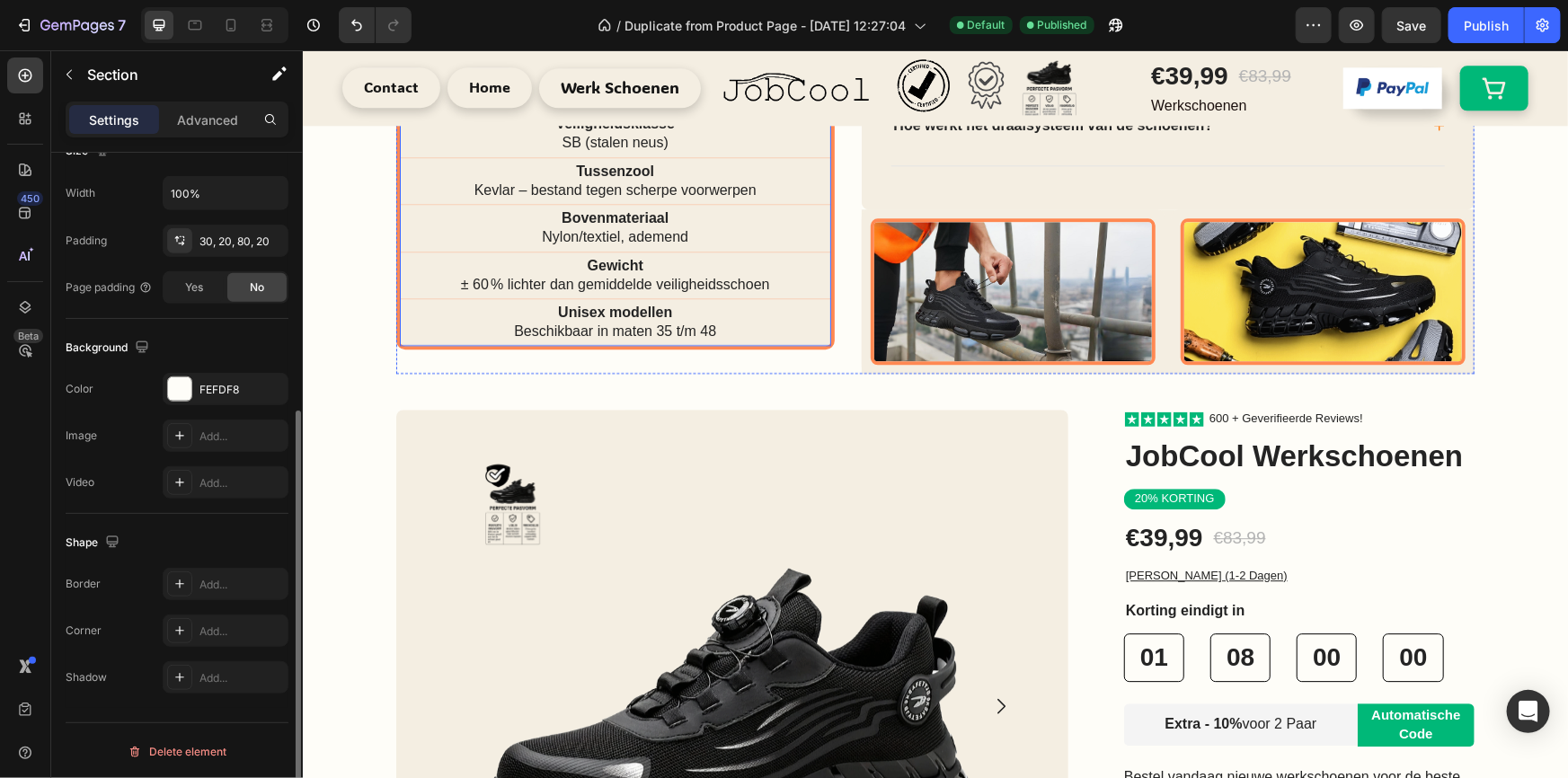
scroll to position [2506, 0]
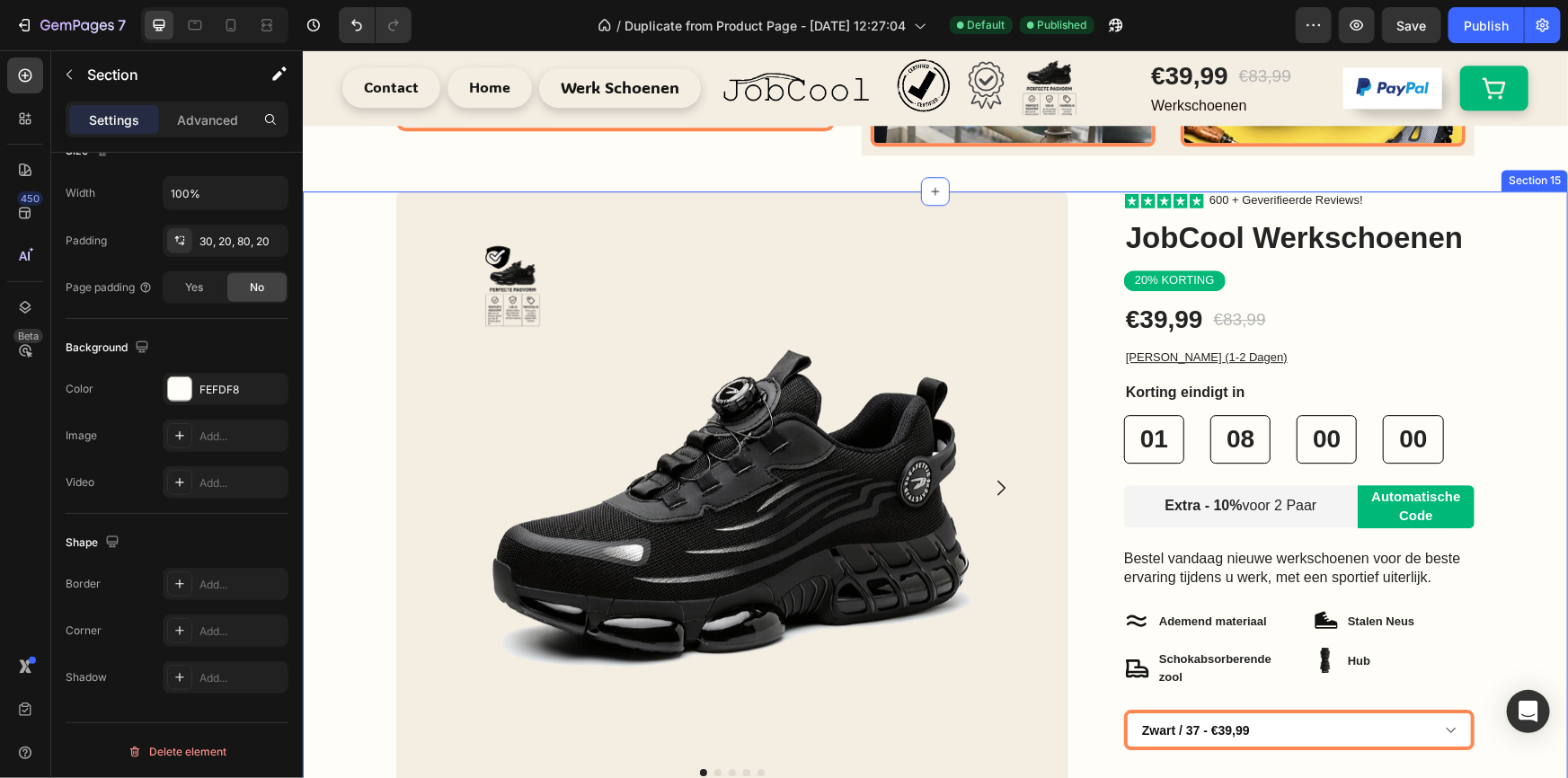
click at [341, 297] on div "Row Image Row Product Images Text Block Stalen Neus Item List Anti Slip Item Li…" at bounding box center [934, 594] width 1265 height 807
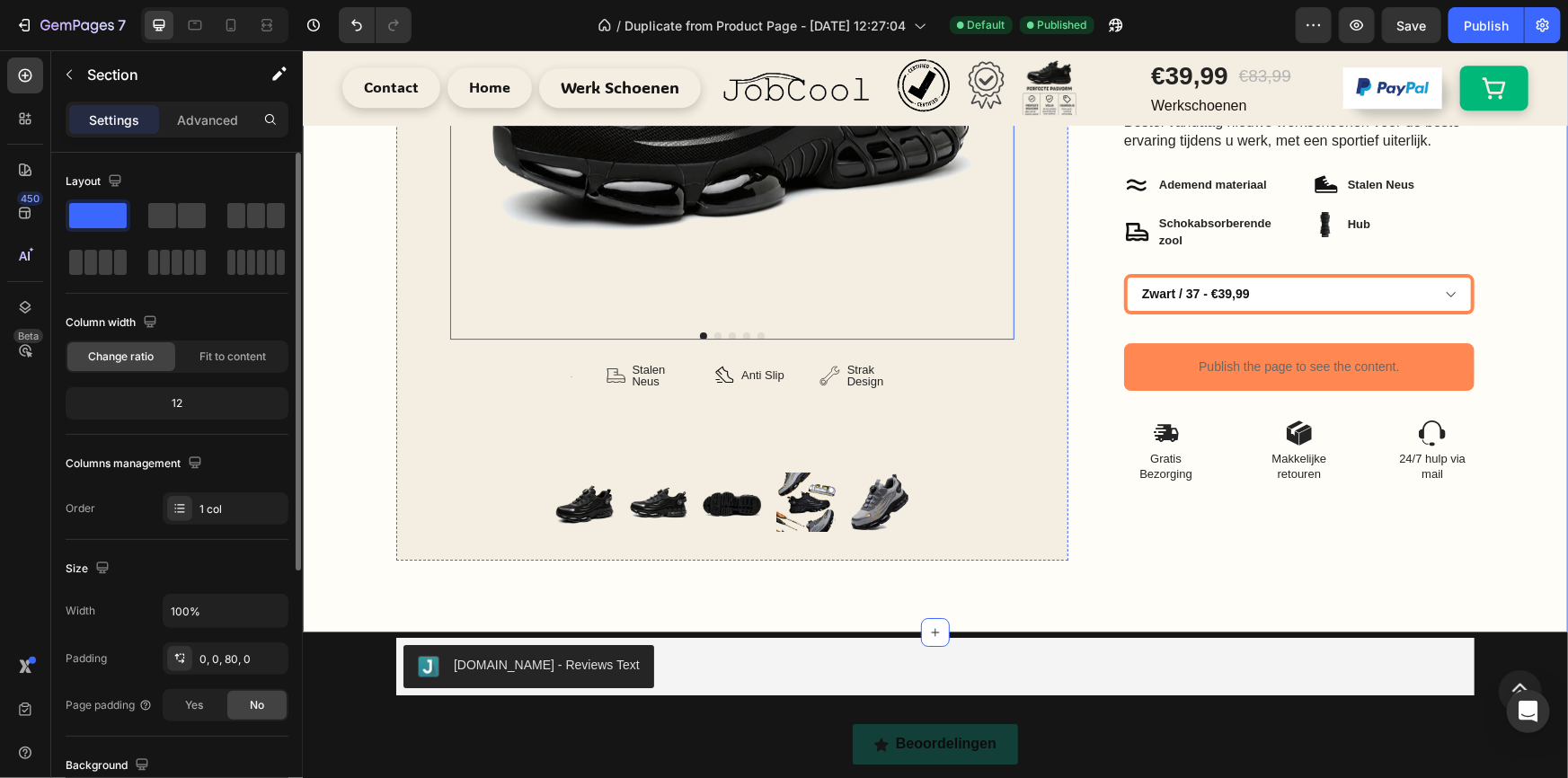
scroll to position [3376, 0]
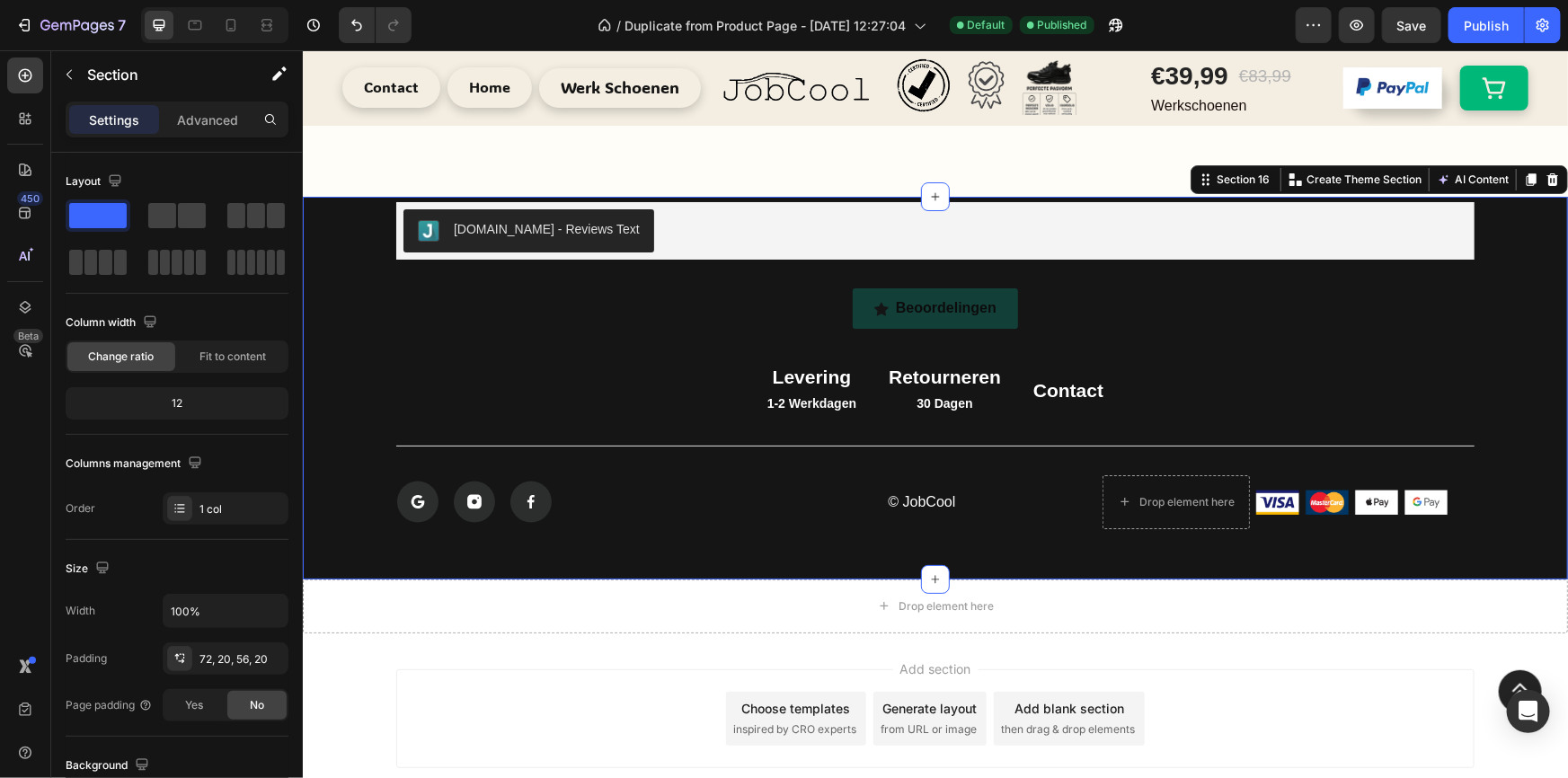
click at [371, 339] on div "[DOMAIN_NAME] - Reviews Text [DOMAIN_NAME] [DOMAIN_NAME] - Reviews Text [DOMAIN…" at bounding box center [934, 393] width 1230 height 267
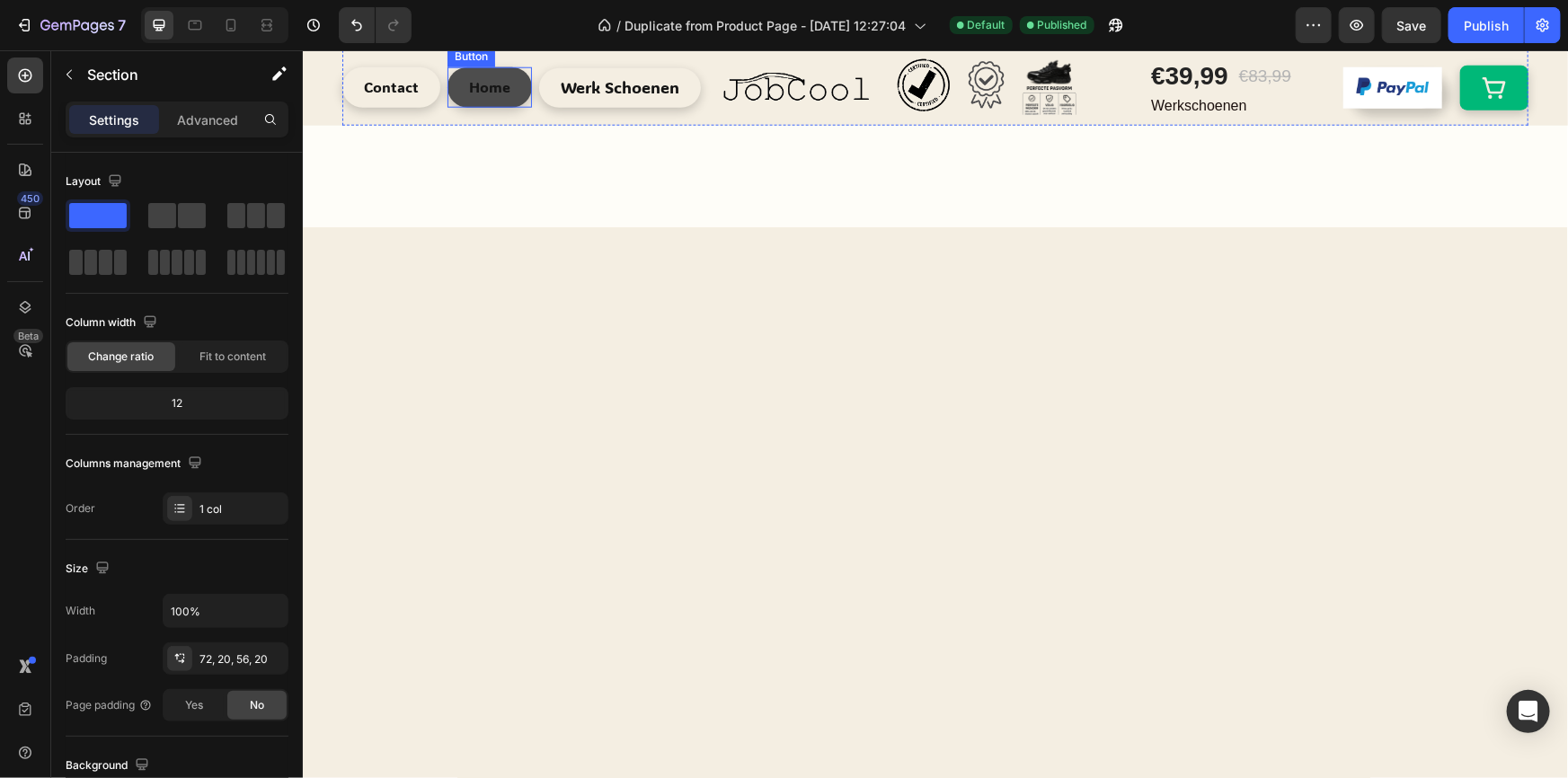
scroll to position [0, 0]
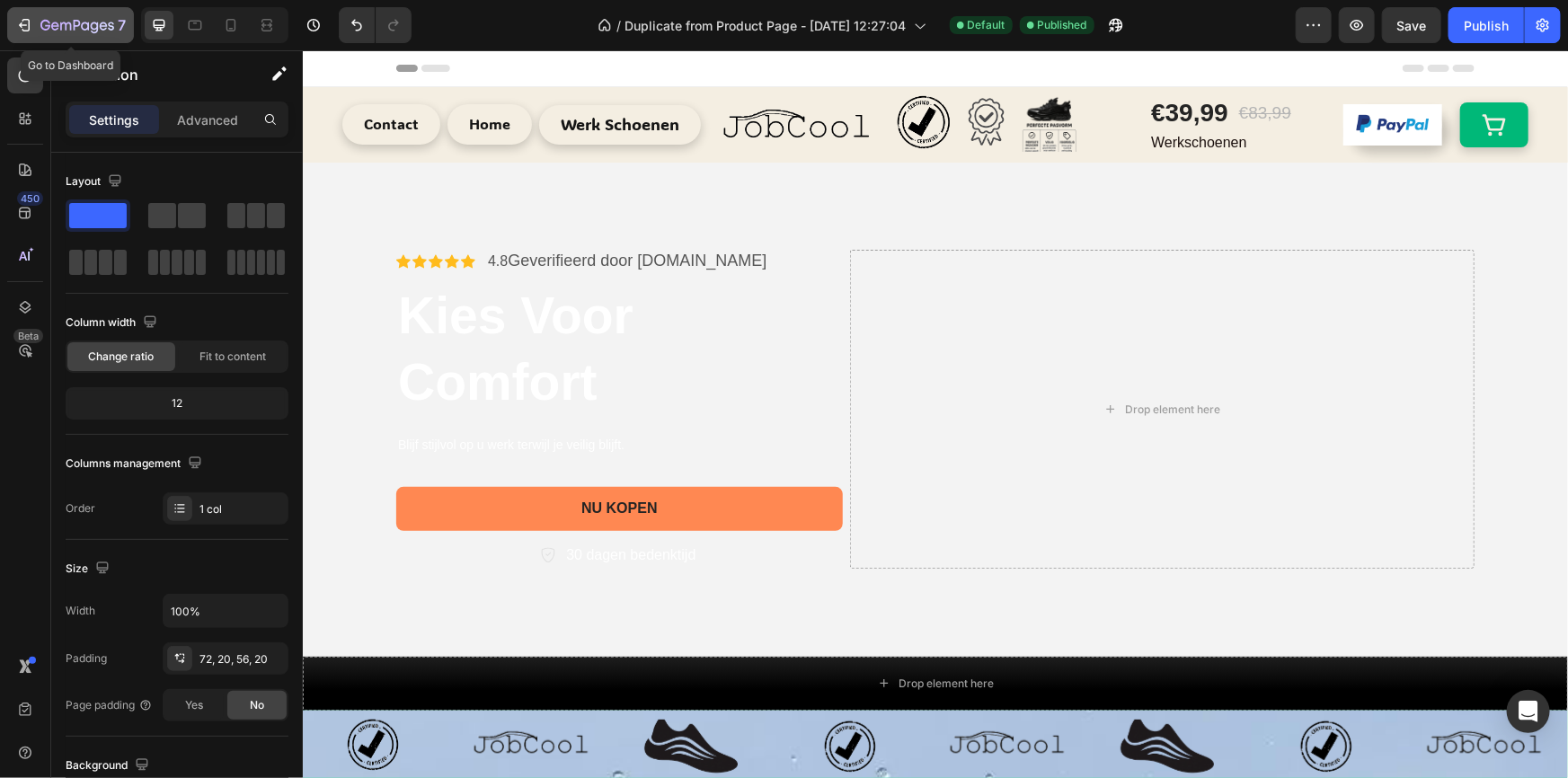
click at [71, 35] on div "7" at bounding box center [83, 26] width 86 height 22
